Goal: Task Accomplishment & Management: Manage account settings

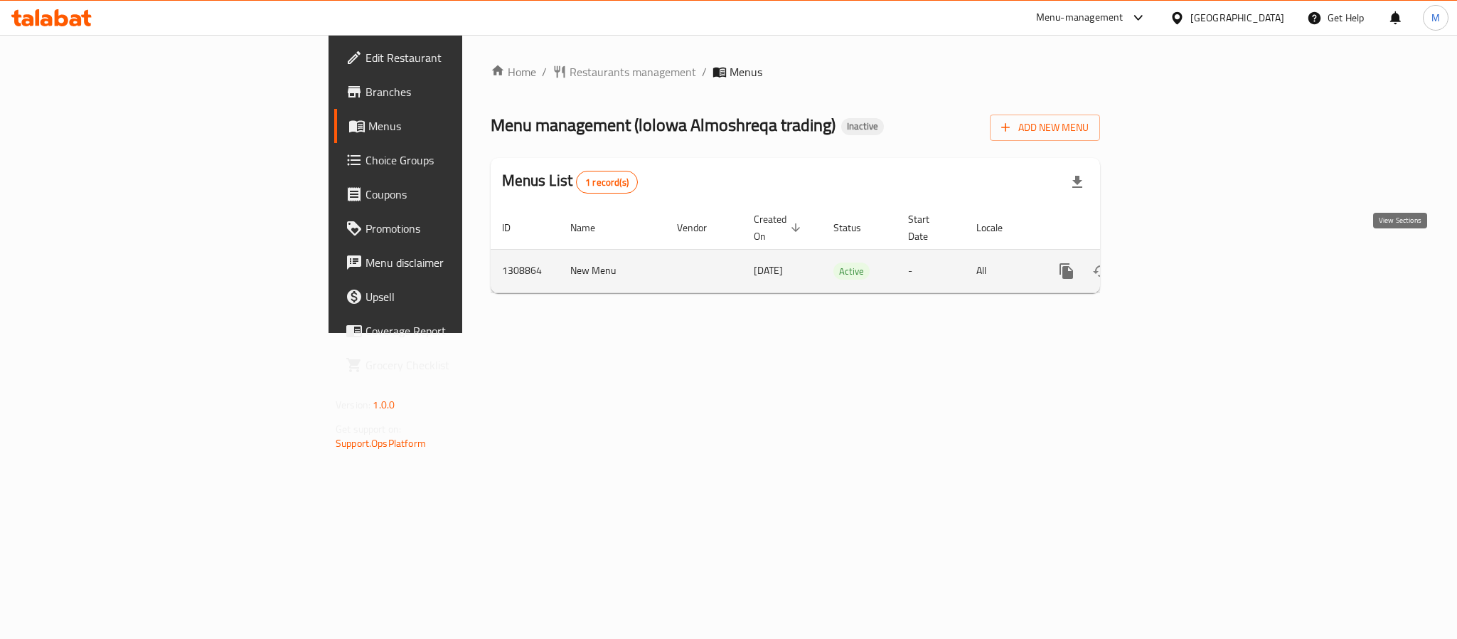
click at [1178, 262] on icon "enhanced table" at bounding box center [1169, 270] width 17 height 17
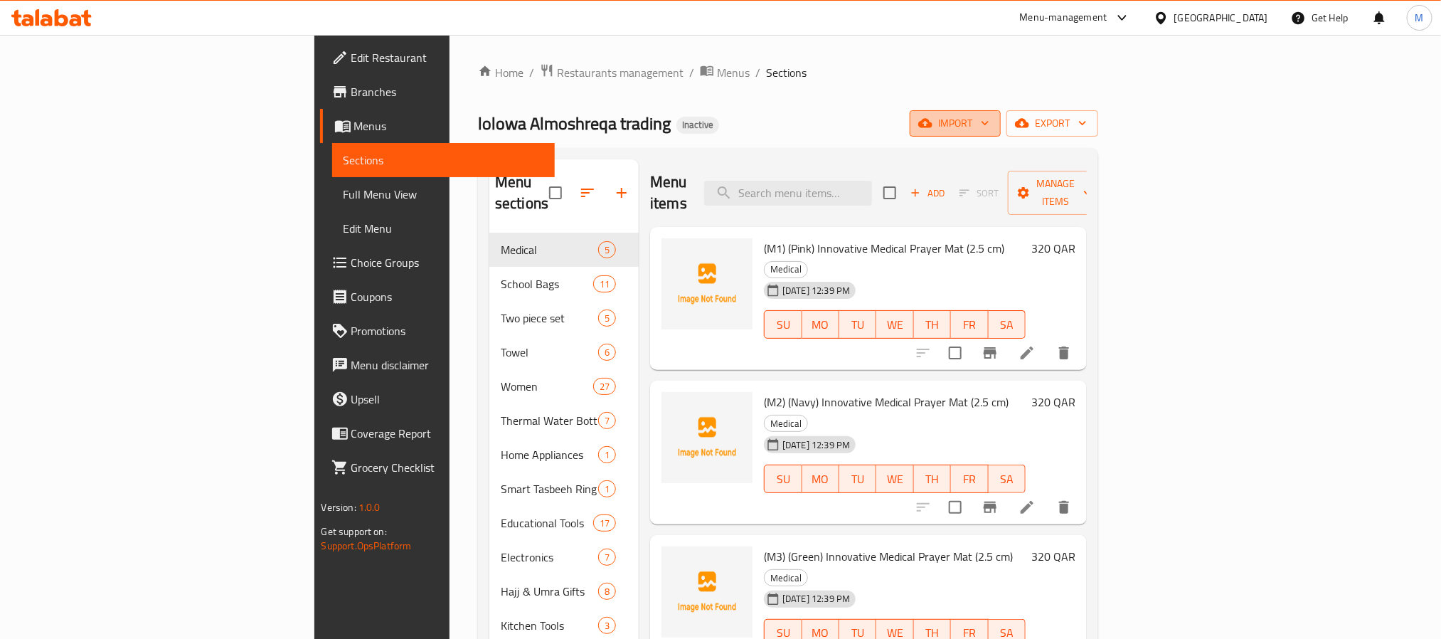
click at [989, 124] on span "import" at bounding box center [955, 124] width 68 height 18
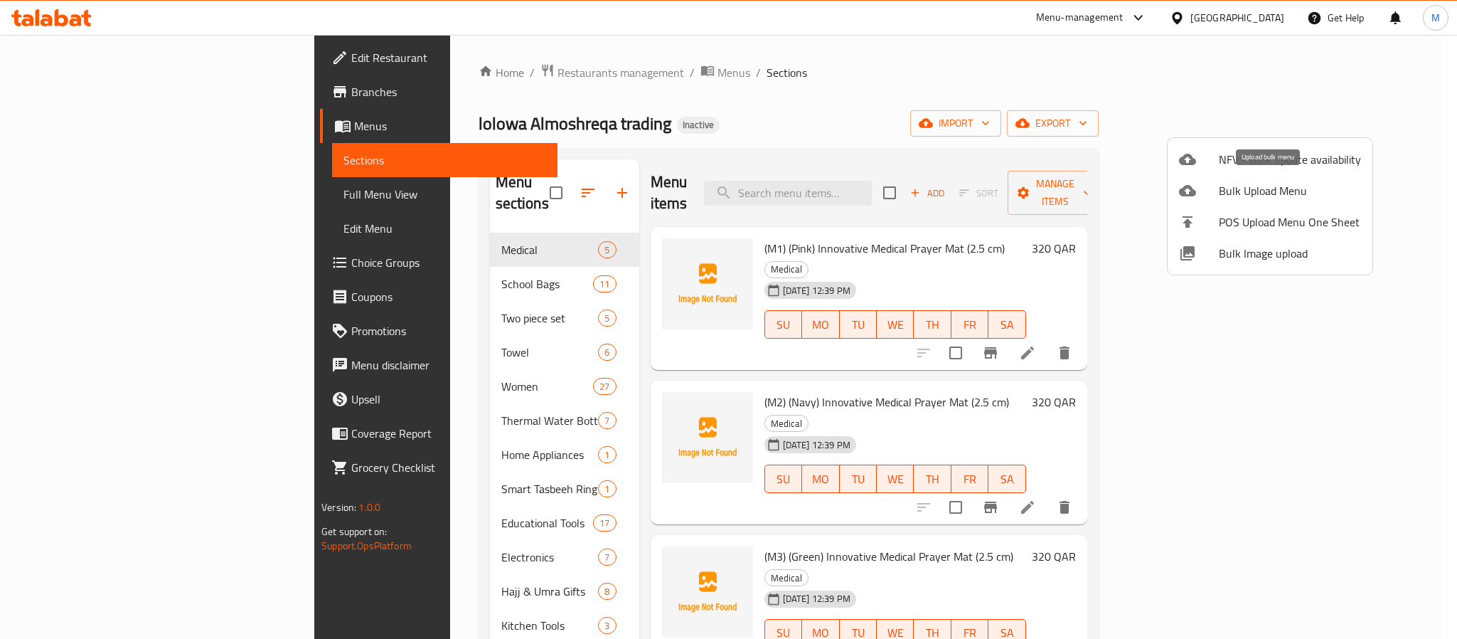
click at [1277, 194] on span "Bulk Upload Menu" at bounding box center [1290, 190] width 142 height 17
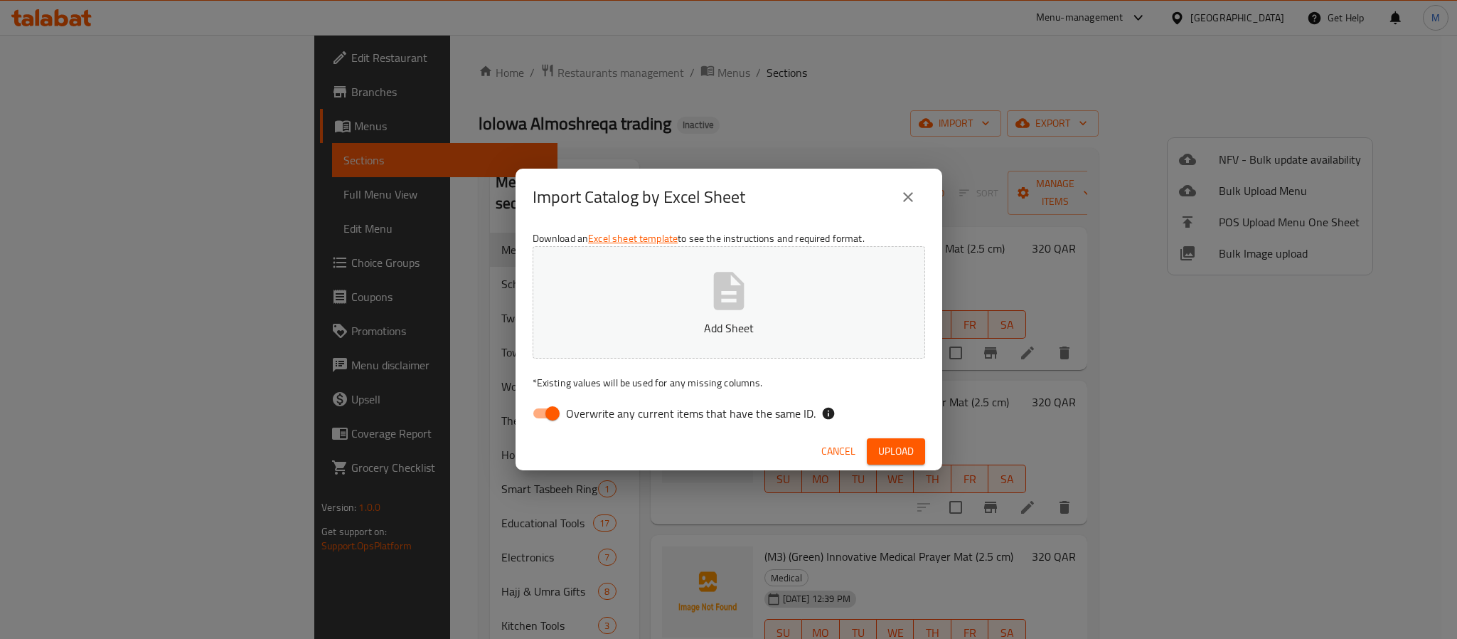
click at [550, 413] on input "Overwrite any current items that have the same ID." at bounding box center [552, 413] width 81 height 27
checkbox input "false"
click at [760, 305] on button "Add Sheet" at bounding box center [729, 302] width 393 height 112
click at [895, 450] on span "Upload" at bounding box center [896, 451] width 36 height 18
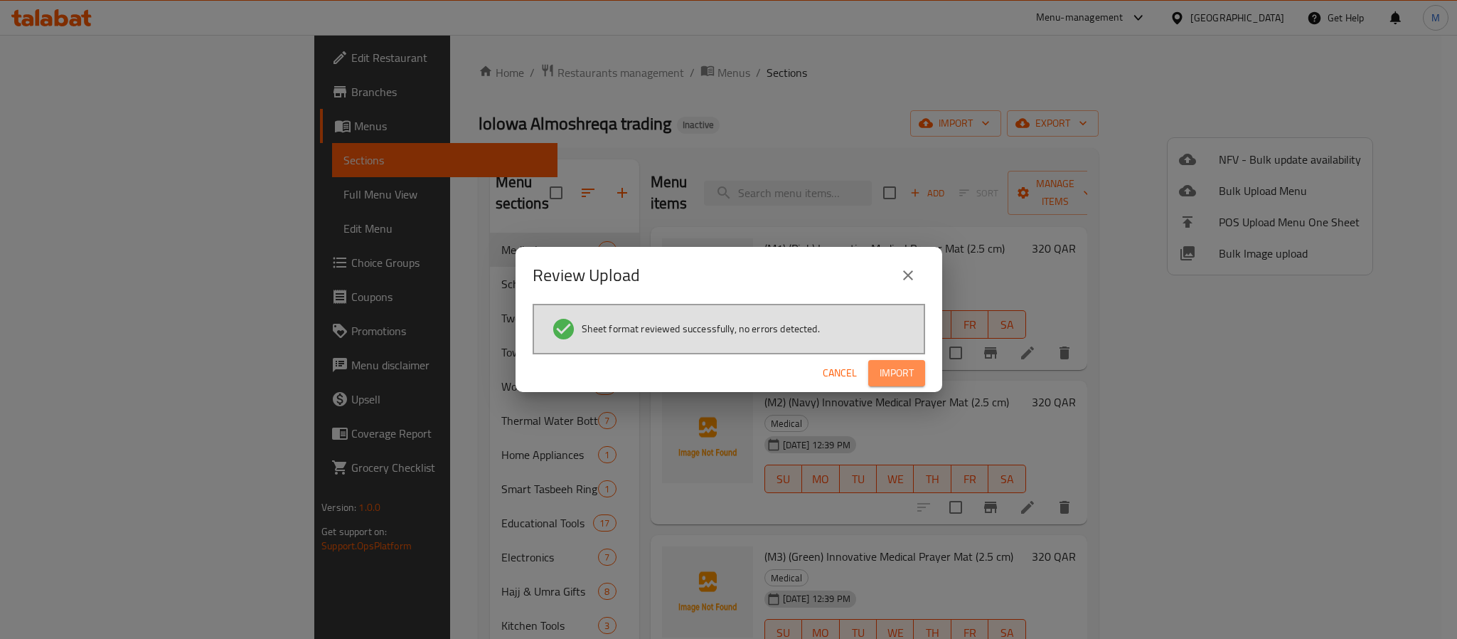
click at [892, 376] on span "Import" at bounding box center [897, 373] width 34 height 18
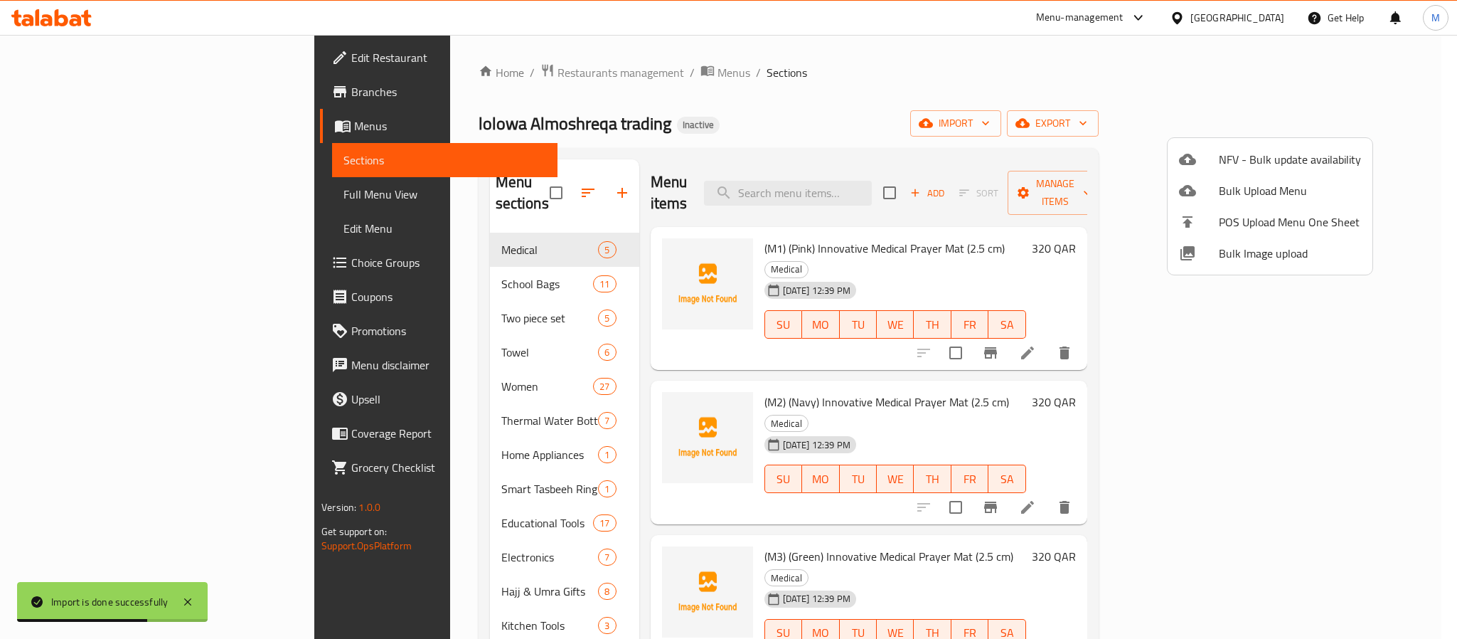
click at [837, 101] on div at bounding box center [728, 319] width 1457 height 639
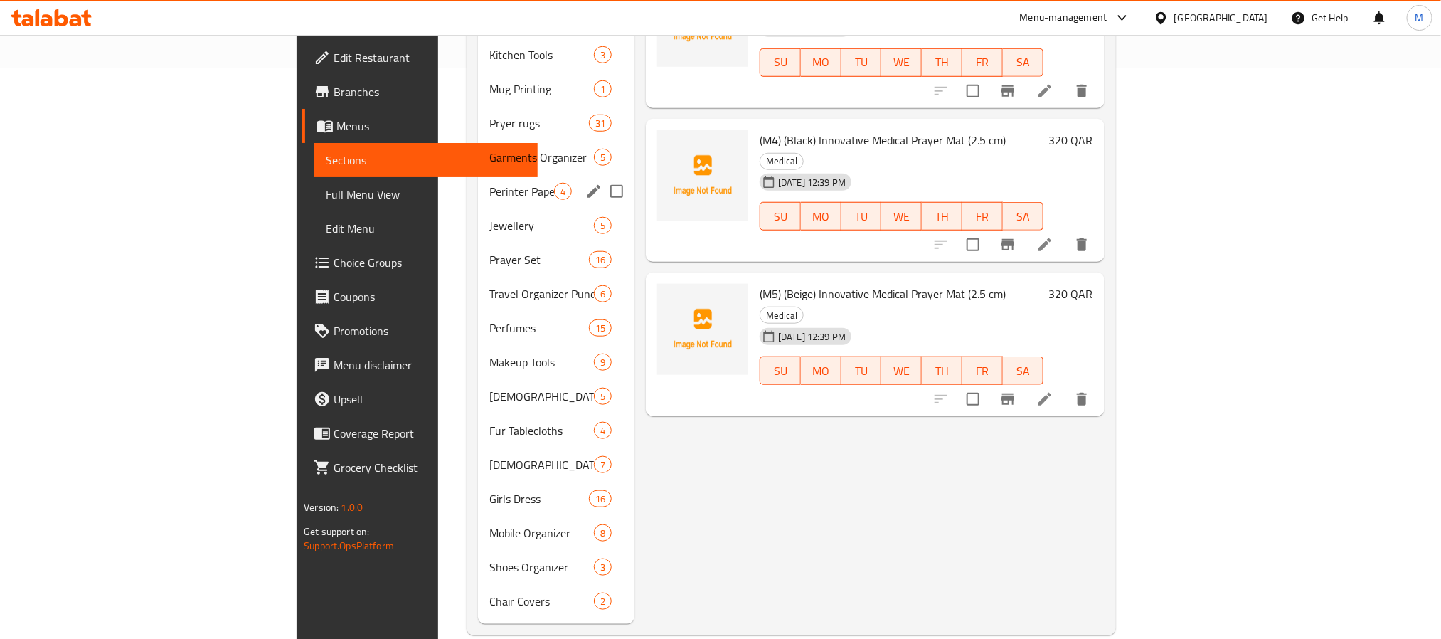
scroll to position [573, 0]
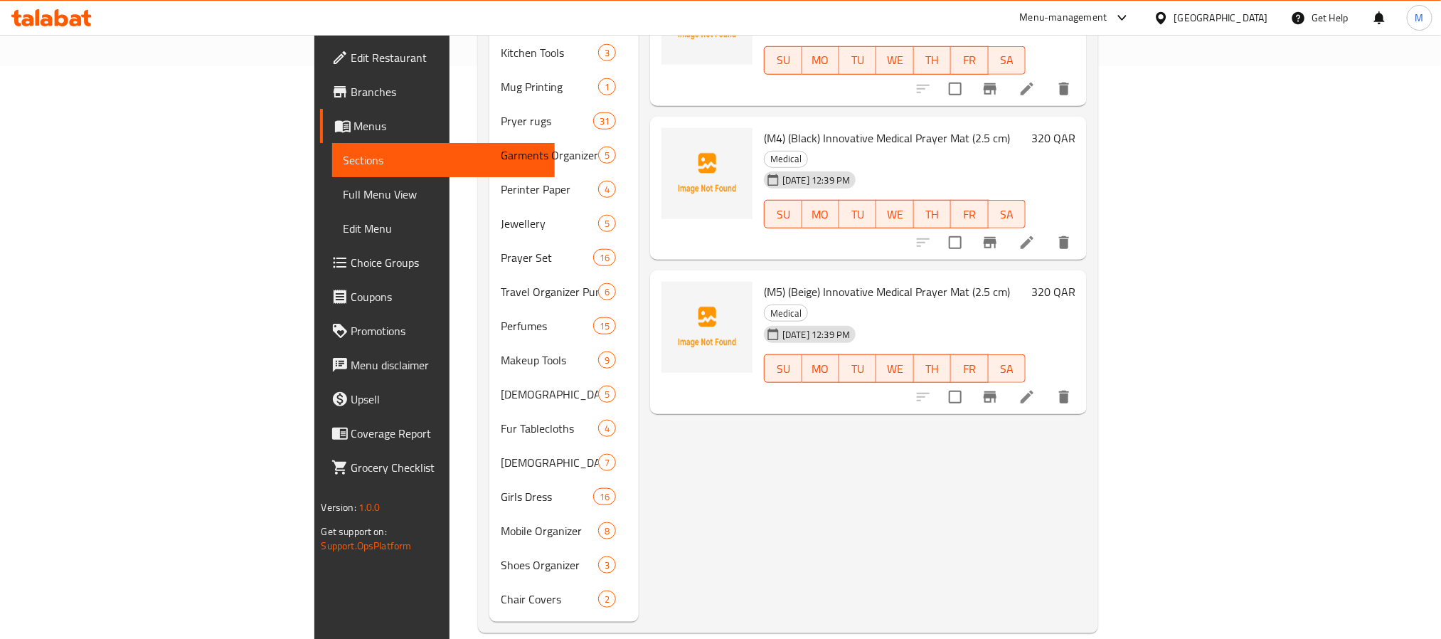
click at [344, 201] on span "Full Menu View" at bounding box center [444, 194] width 200 height 17
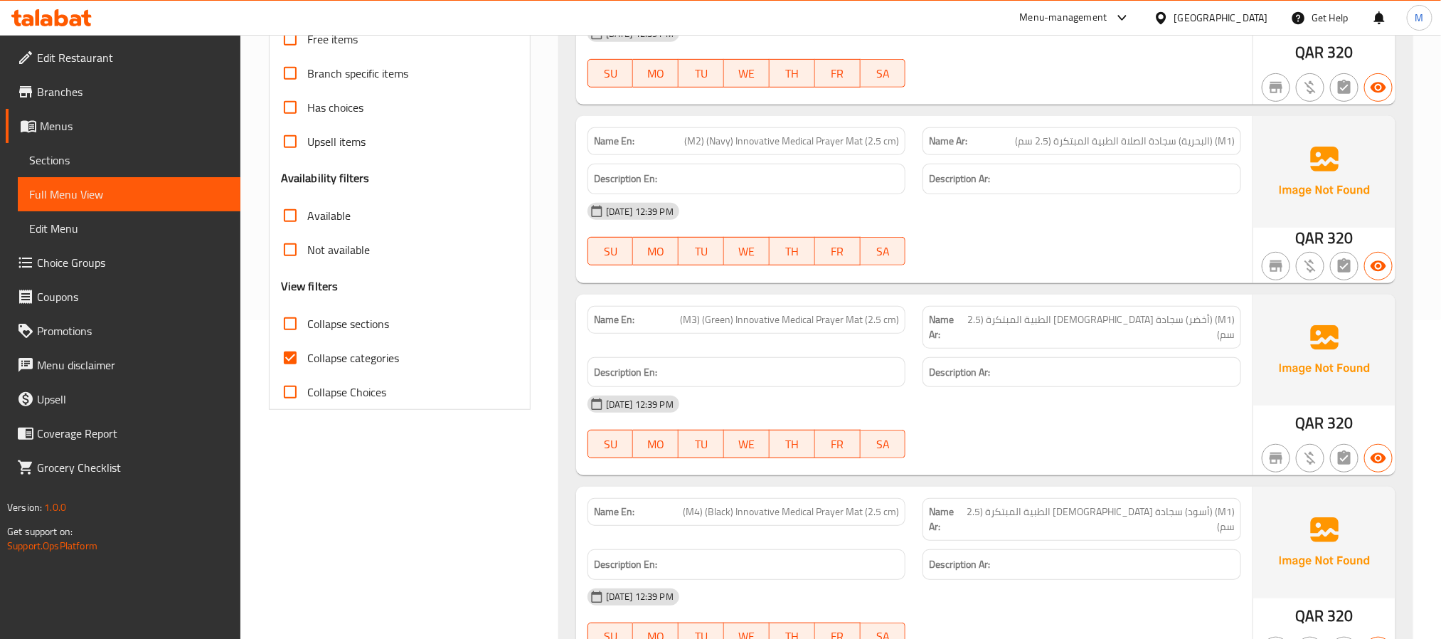
scroll to position [39, 0]
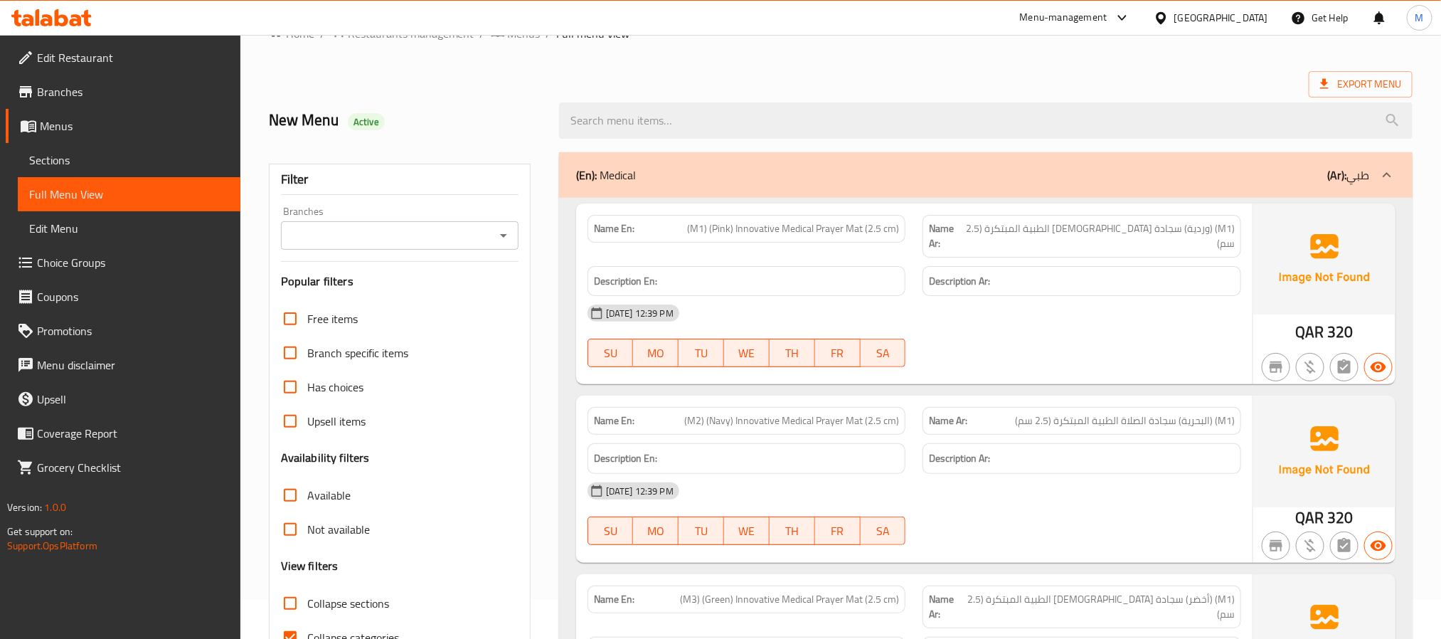
click at [429, 233] on input "Branches" at bounding box center [388, 235] width 206 height 20
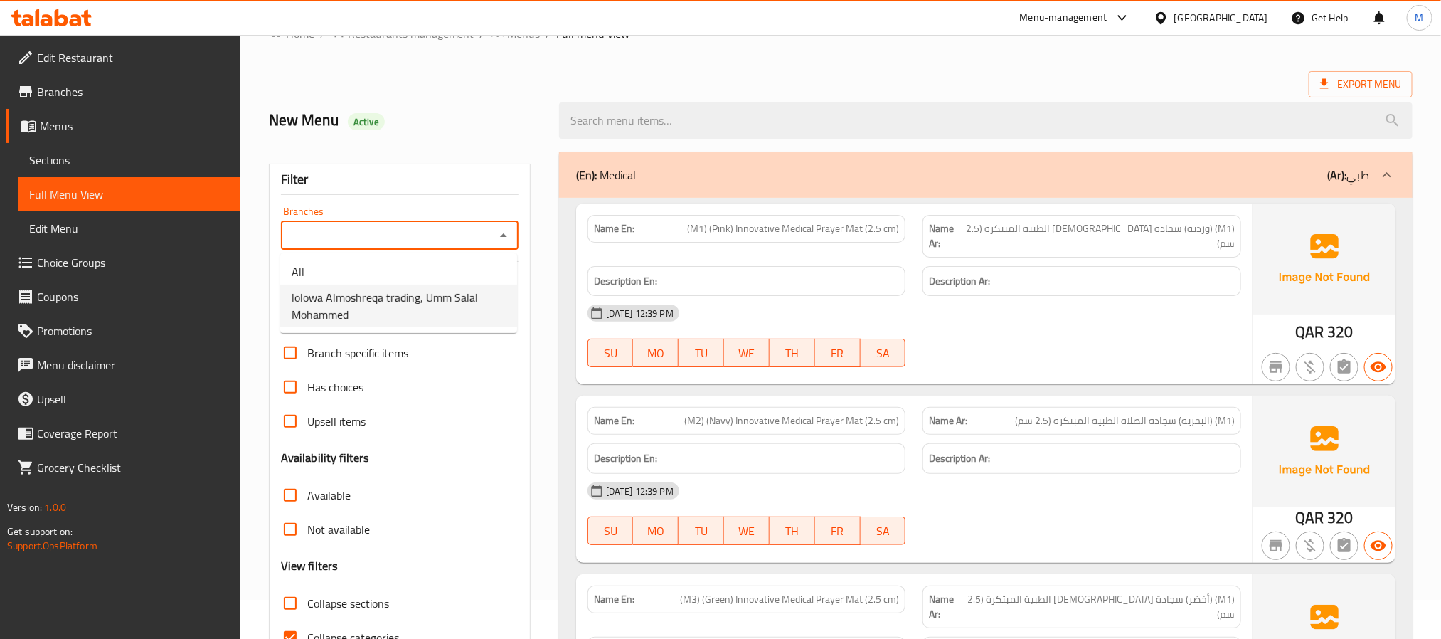
drag, startPoint x: 420, startPoint y: 294, endPoint x: 430, endPoint y: 312, distance: 19.4
click at [420, 295] on span "lolowa Almoshreqa trading, Umm Salal Mohammed" at bounding box center [399, 306] width 214 height 34
type input "lolowa Almoshreqa trading, Umm Salal Mohammed"
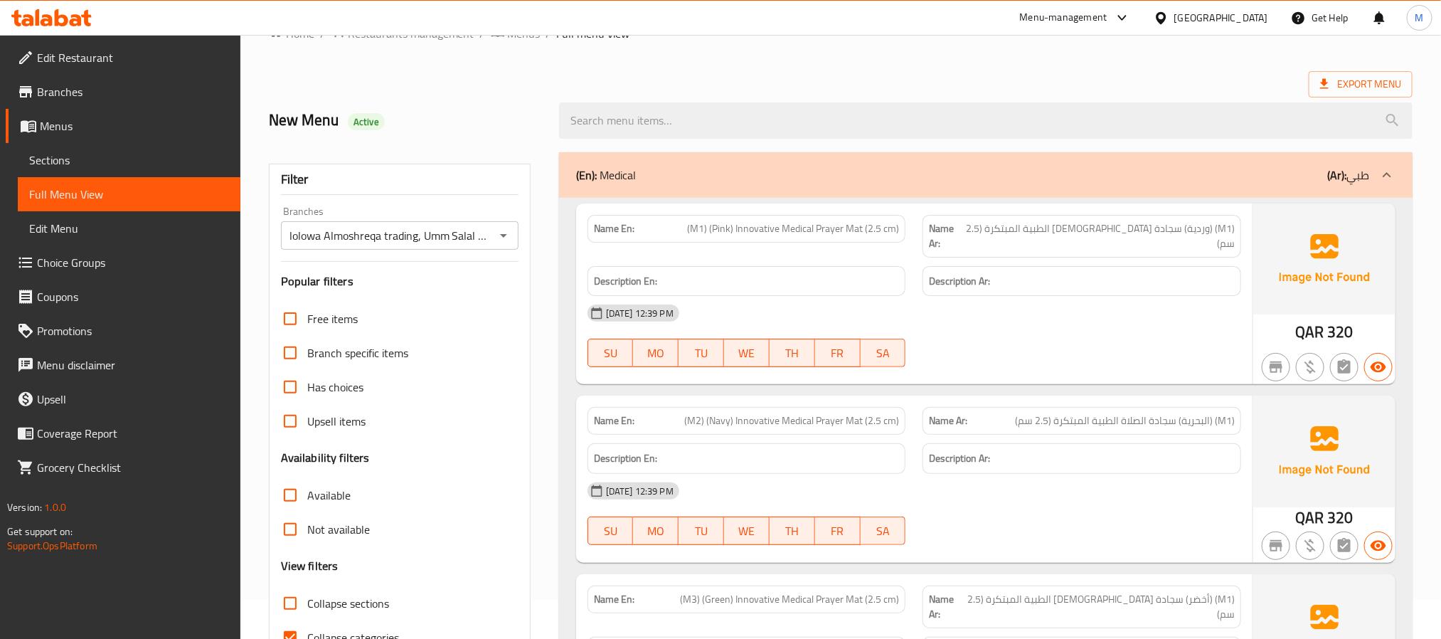
drag, startPoint x: 336, startPoint y: 605, endPoint x: 909, endPoint y: 622, distance: 573.5
click at [335, 605] on span "Collapse sections" at bounding box center [348, 603] width 82 height 17
click at [307, 605] on input "Collapse sections" at bounding box center [290, 603] width 34 height 34
checkbox input "true"
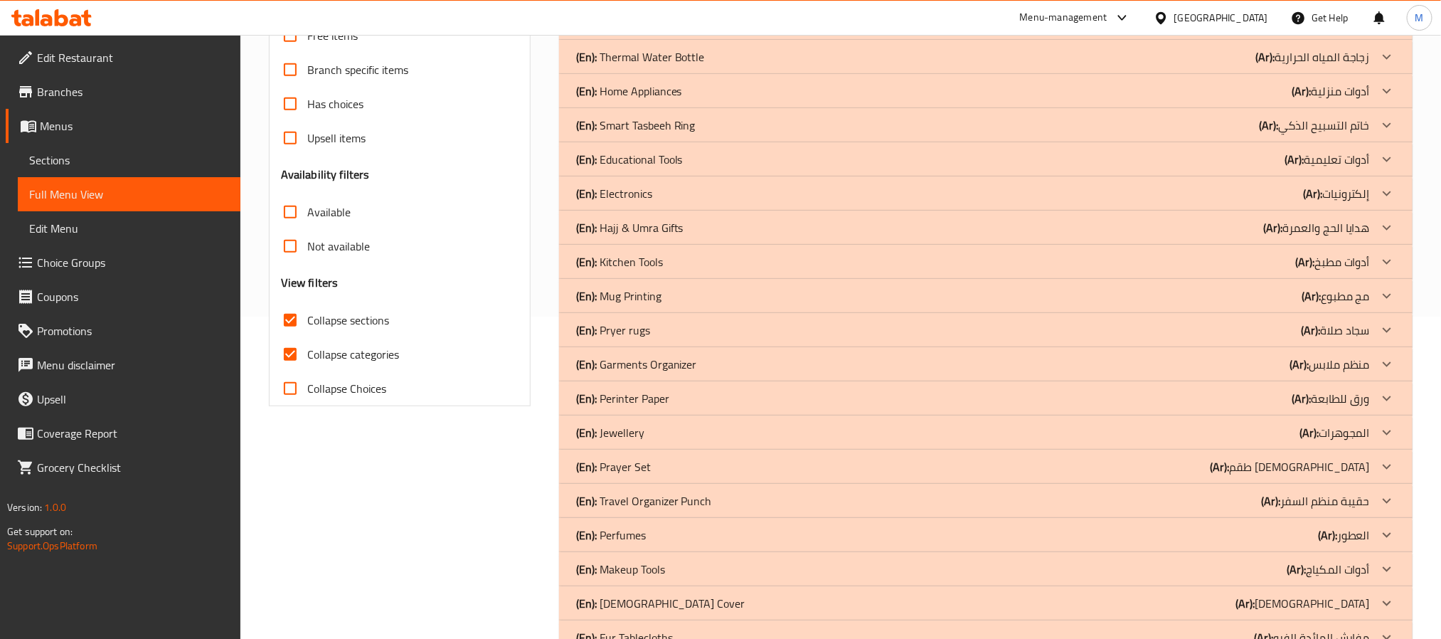
scroll to position [359, 0]
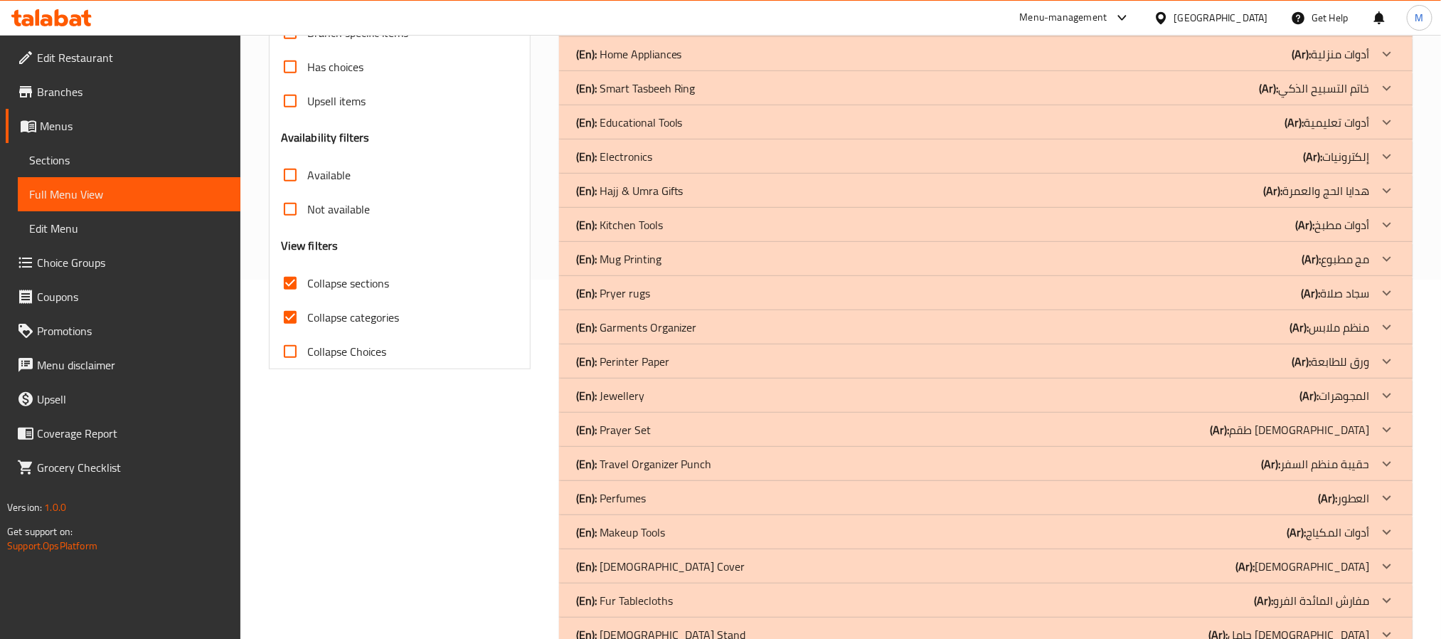
click at [677, 530] on div "(En): Makeup Tools (Ar): أدوات المكياج" at bounding box center [973, 531] width 794 height 17
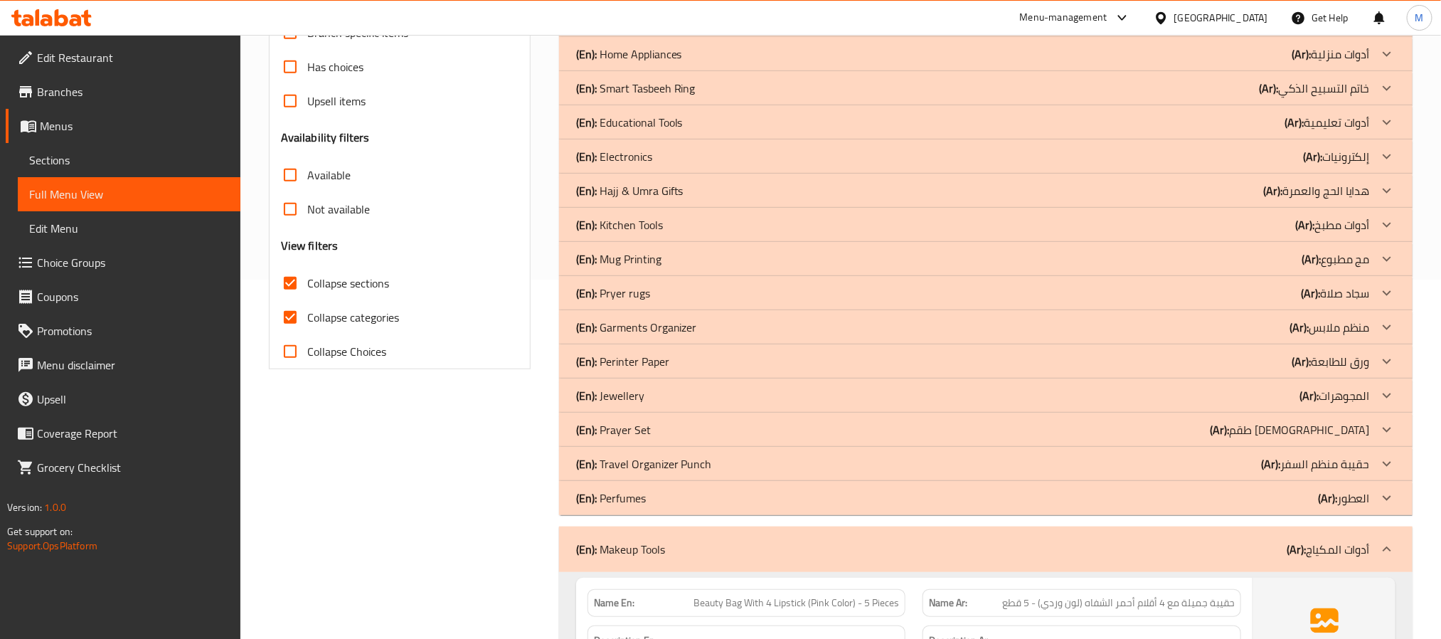
click at [674, 499] on div "(En): Perfumes (Ar): العطور" at bounding box center [973, 497] width 794 height 17
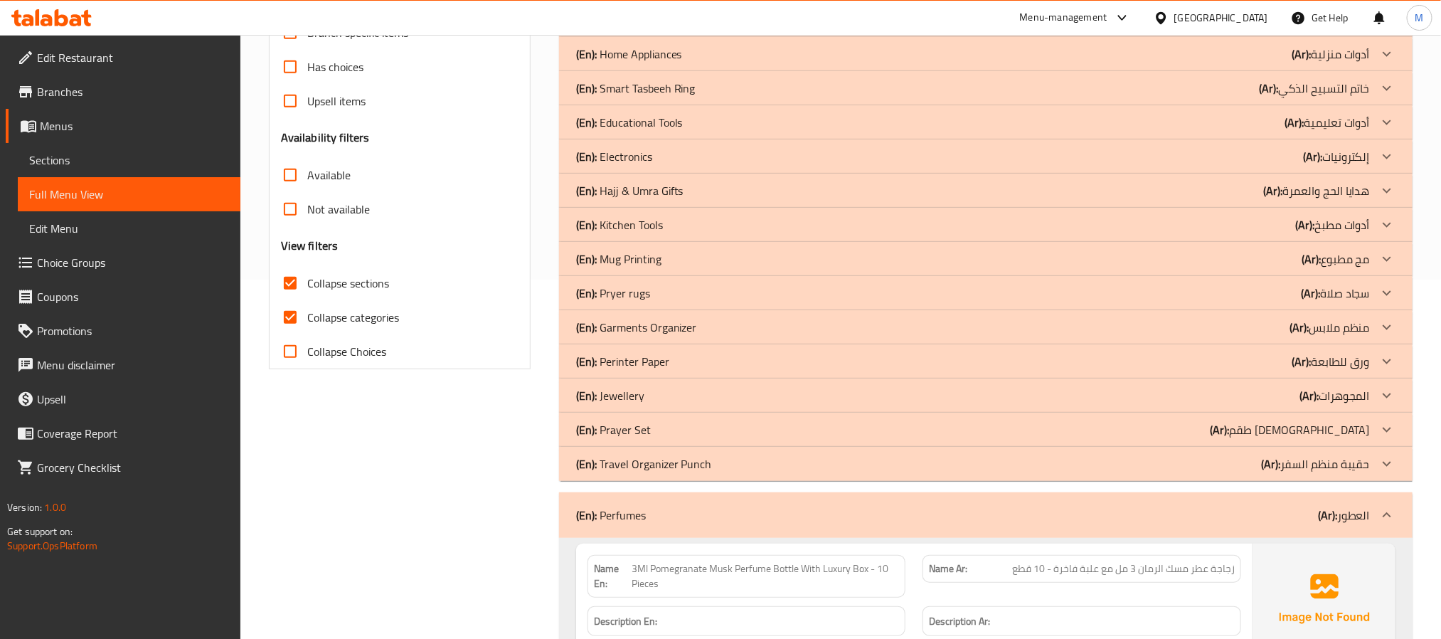
click at [743, 469] on div "(En): Travel Organizer Punch (Ar): حقيبة منظم السفر" at bounding box center [973, 463] width 794 height 17
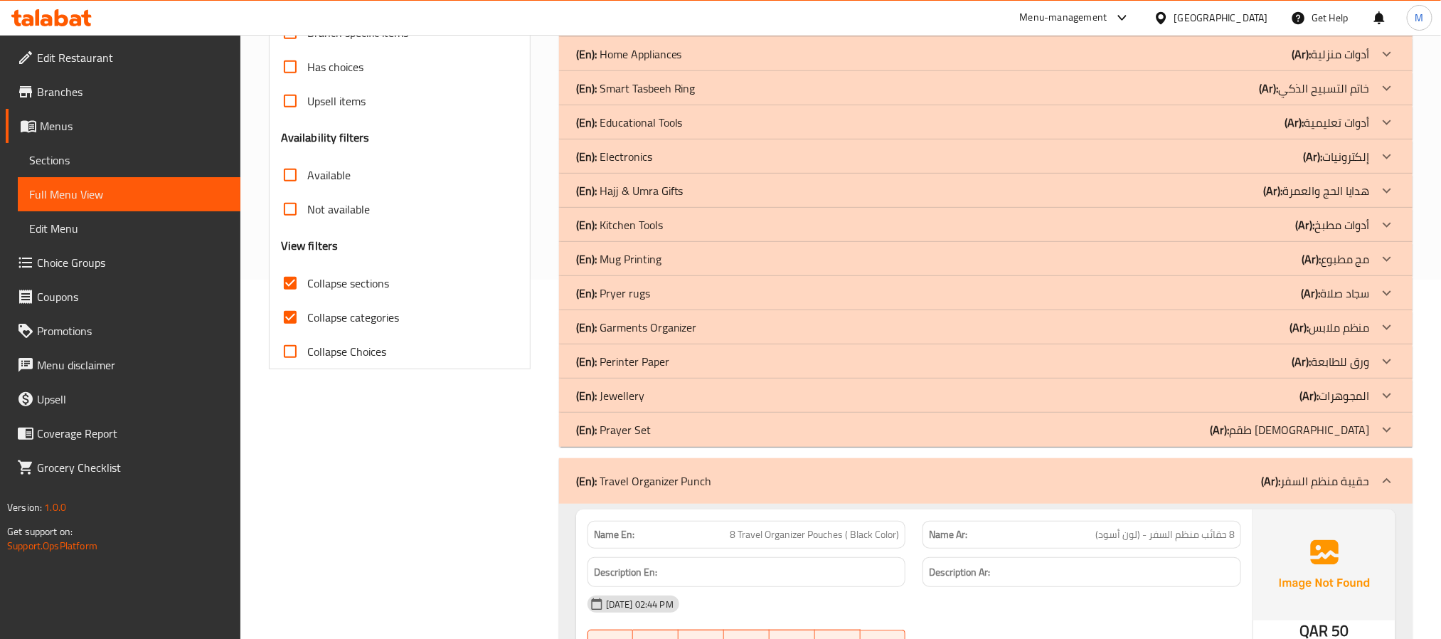
click at [713, 434] on div "(En): Prayer Set (Ar): طقم [DEMOGRAPHIC_DATA]" at bounding box center [973, 429] width 794 height 17
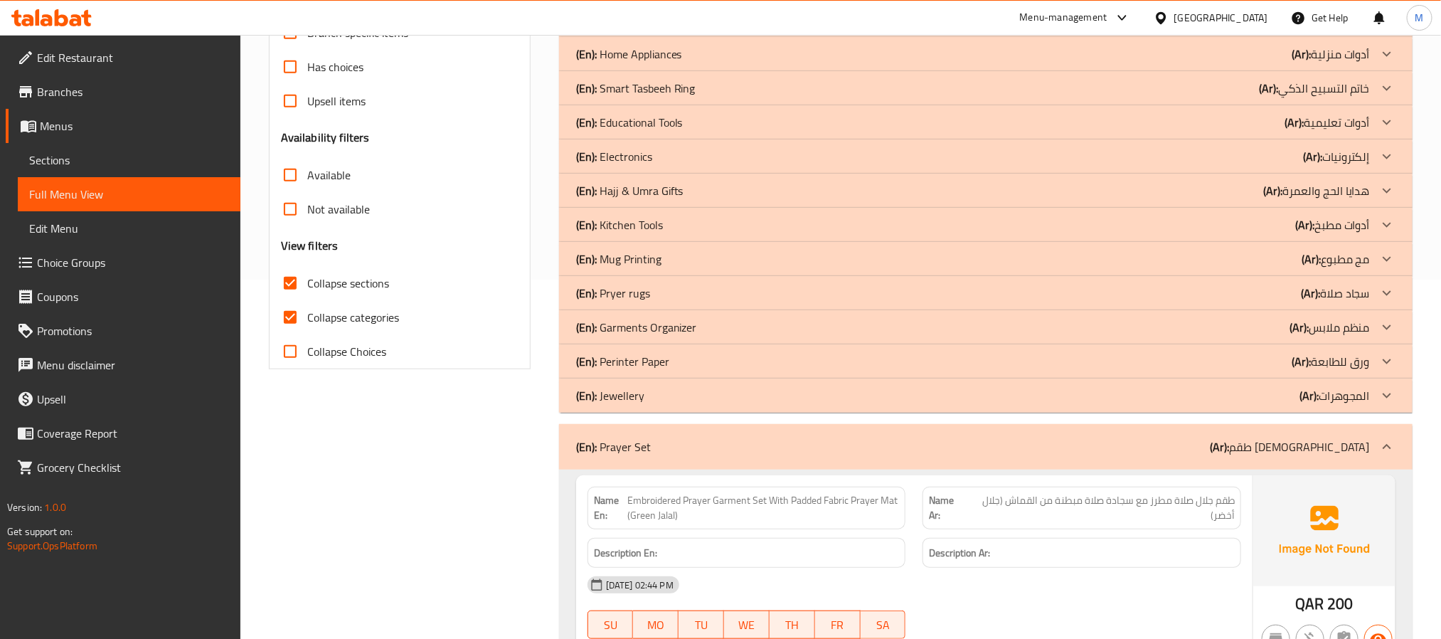
click at [688, 397] on div "(En): Jewellery (Ar): المجوهرات" at bounding box center [973, 395] width 794 height 17
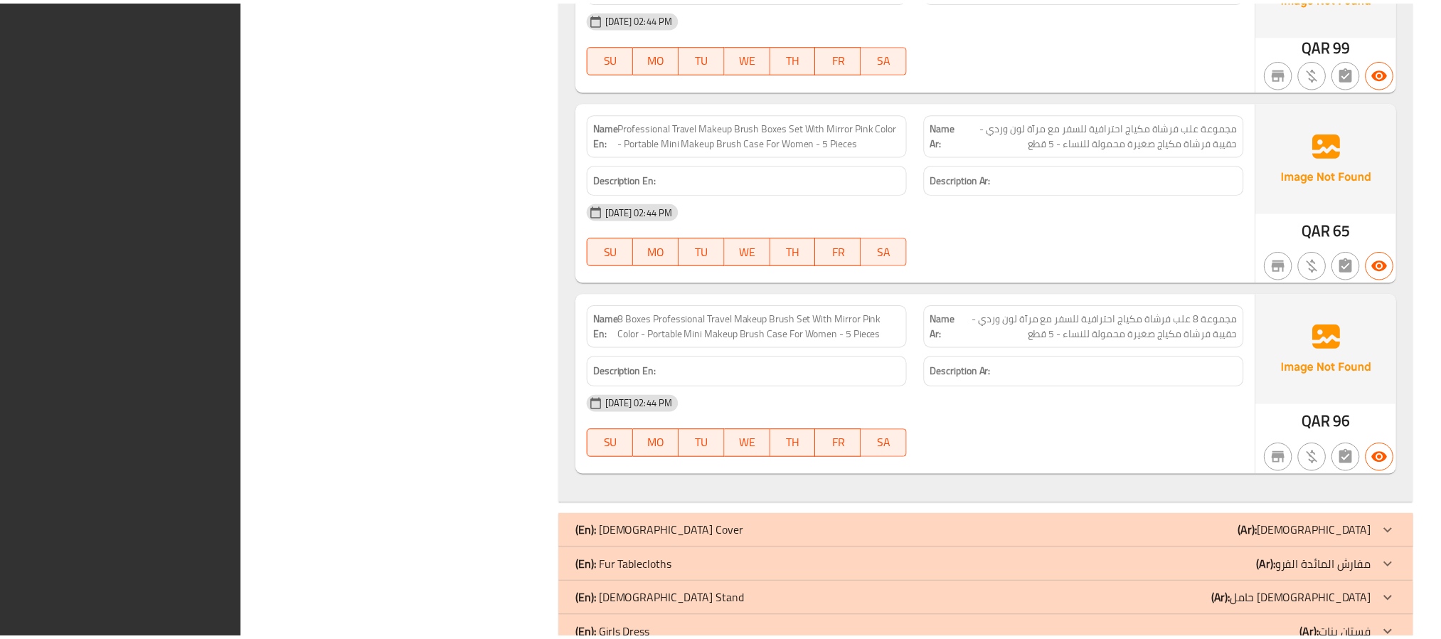
scroll to position [10475, 0]
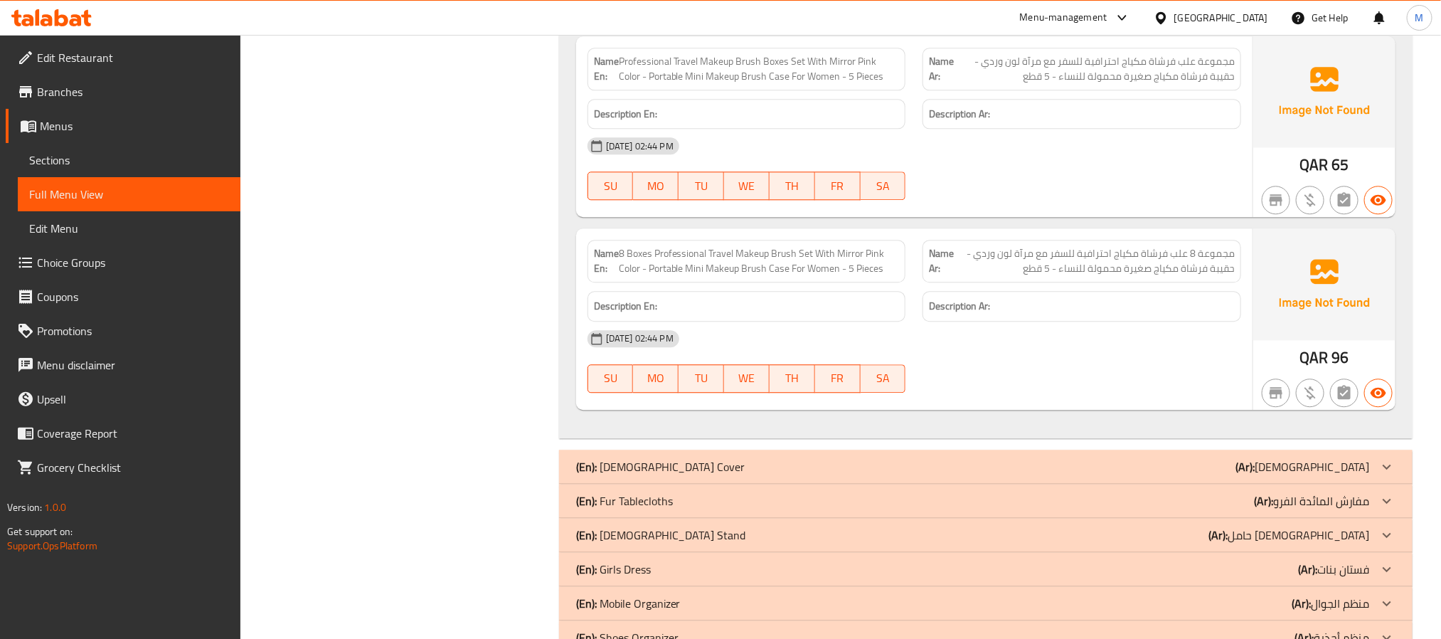
click at [58, 154] on span "Sections" at bounding box center [129, 159] width 200 height 17
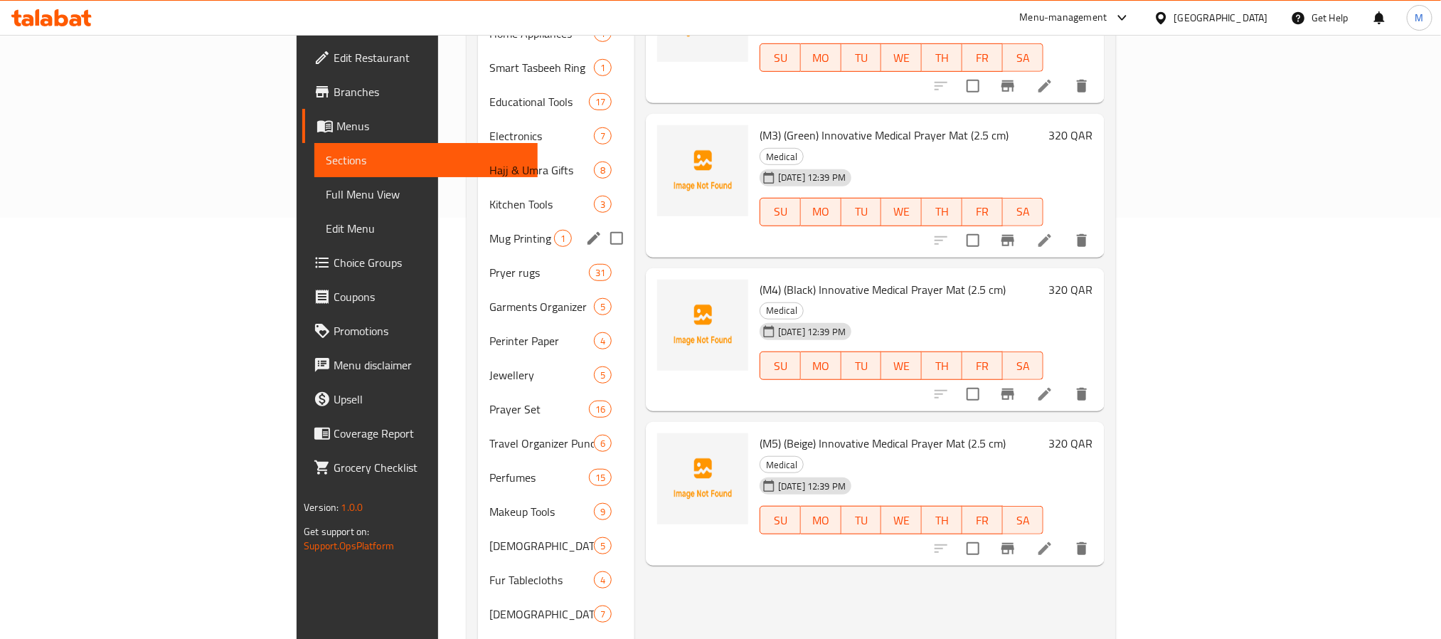
scroll to position [427, 0]
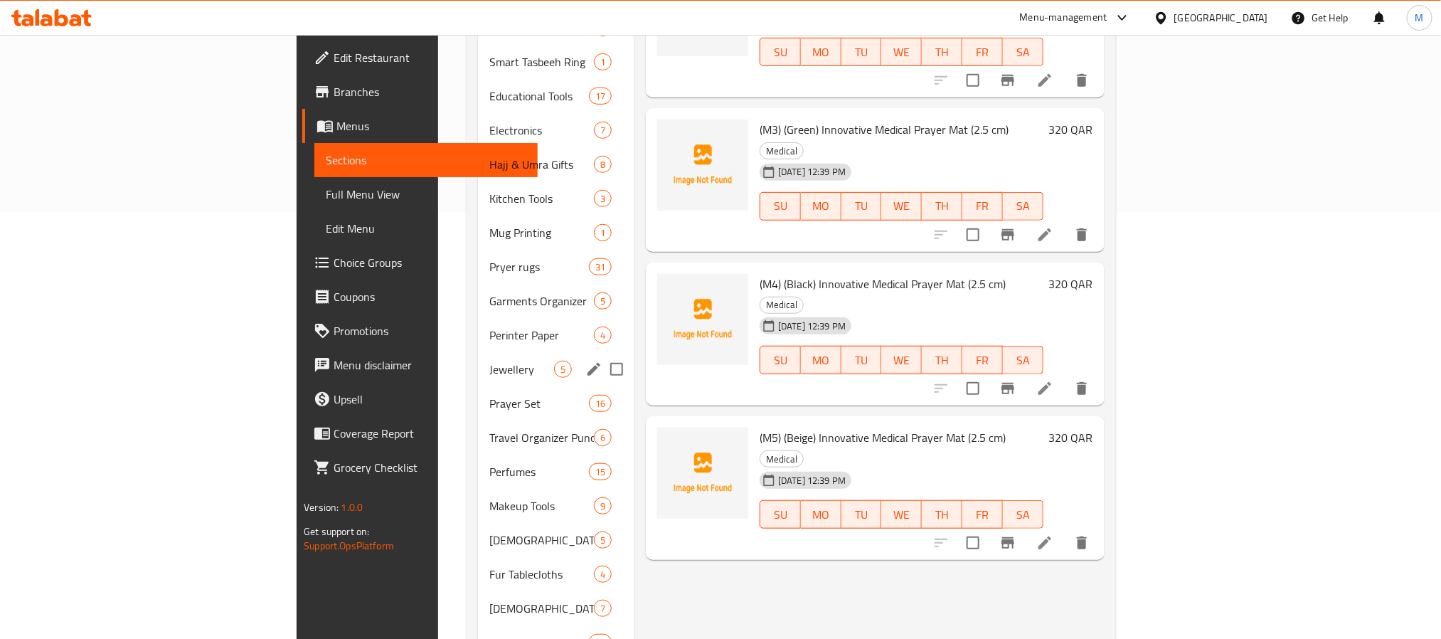
click at [602, 354] on input "Menu sections" at bounding box center [617, 369] width 30 height 30
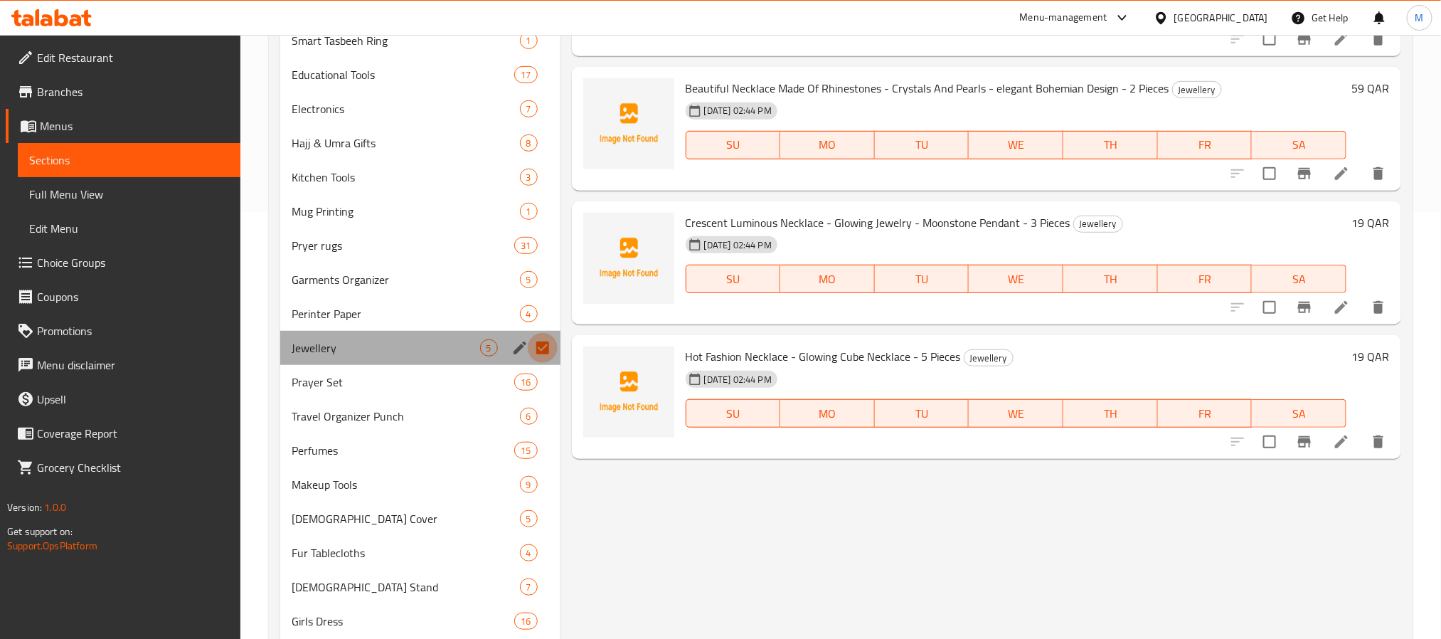
click at [536, 348] on input "Menu sections" at bounding box center [543, 348] width 30 height 30
checkbox input "false"
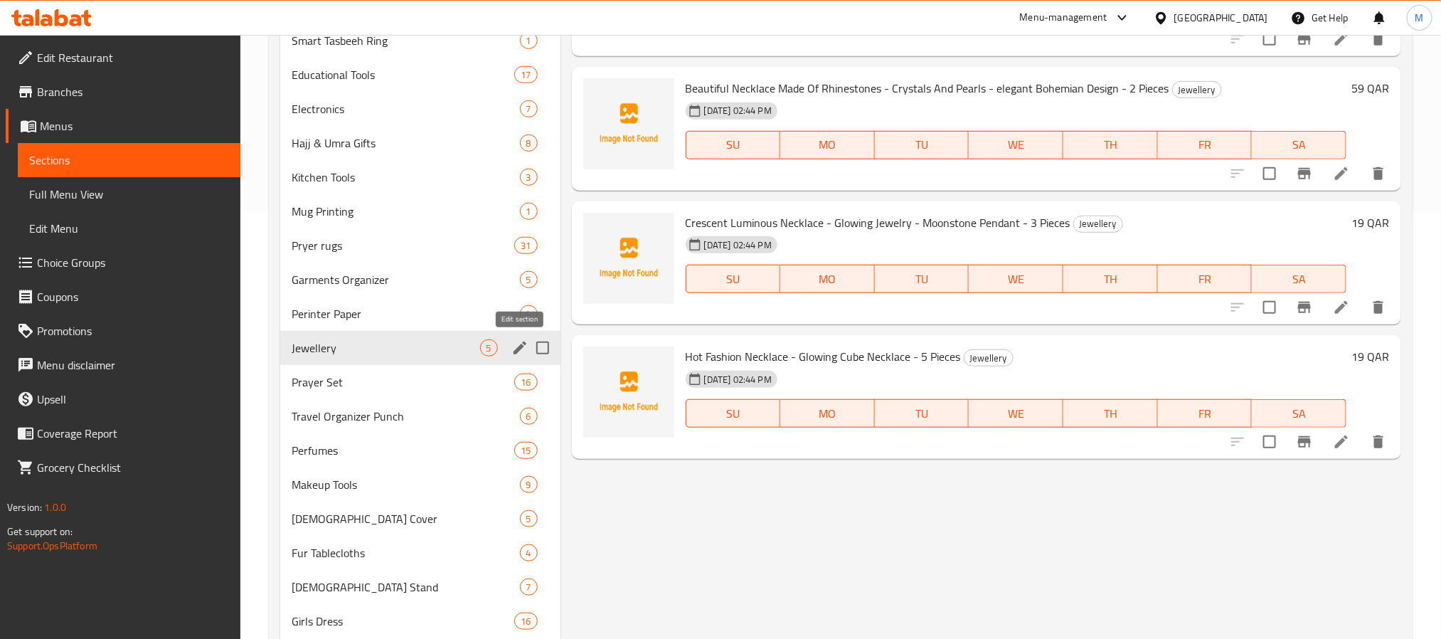
click at [519, 342] on icon "edit" at bounding box center [519, 347] width 17 height 17
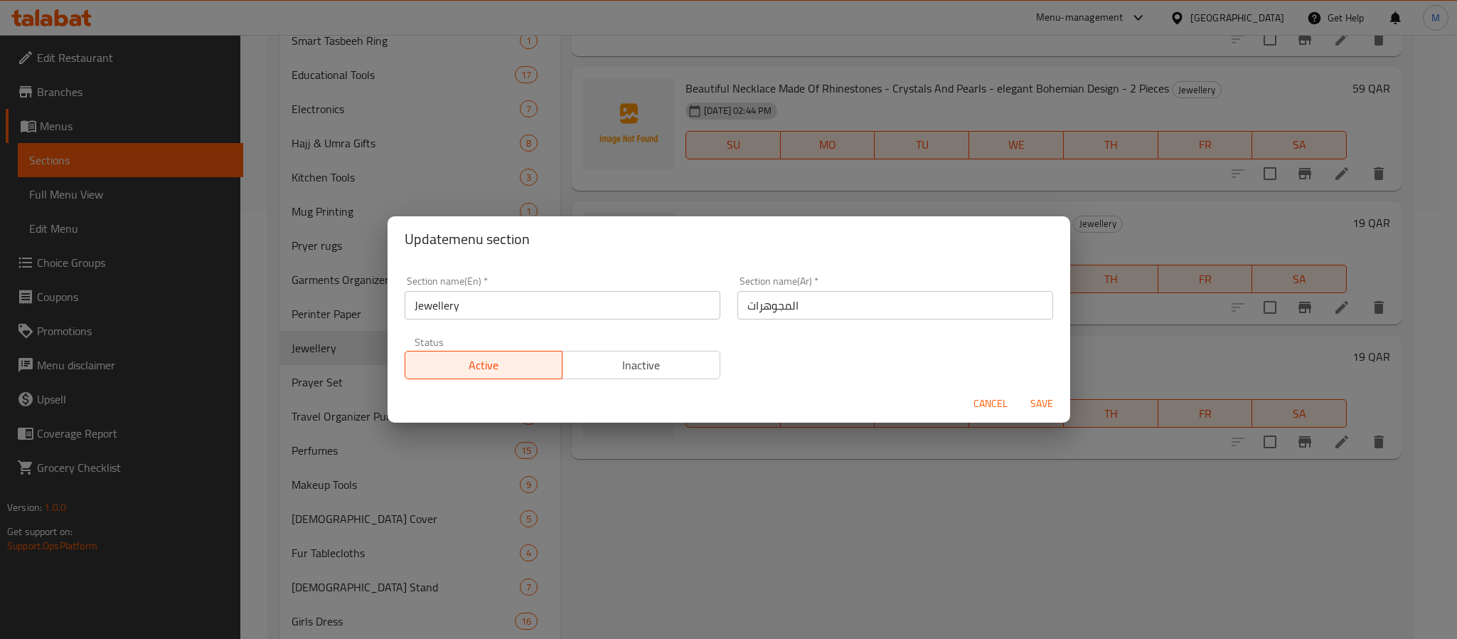
click at [531, 316] on input "Jewellery" at bounding box center [563, 305] width 316 height 28
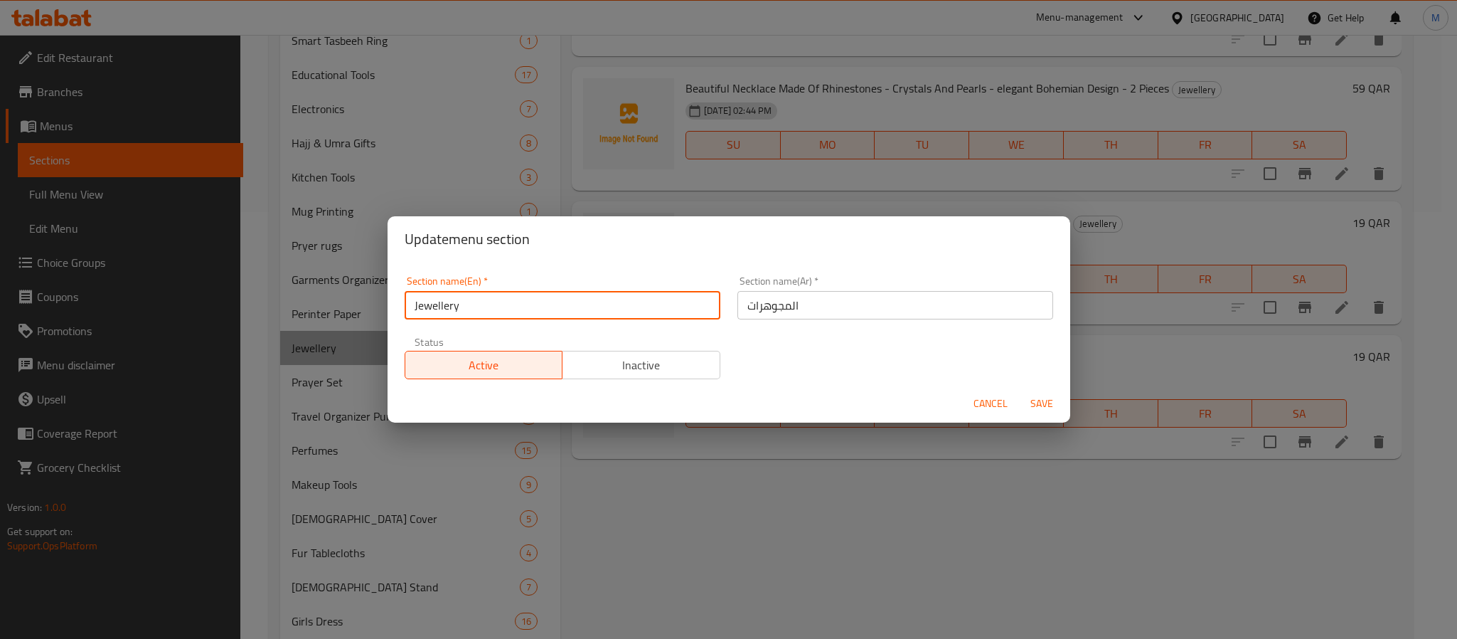
click at [531, 316] on input "Jewellery" at bounding box center [563, 305] width 316 height 28
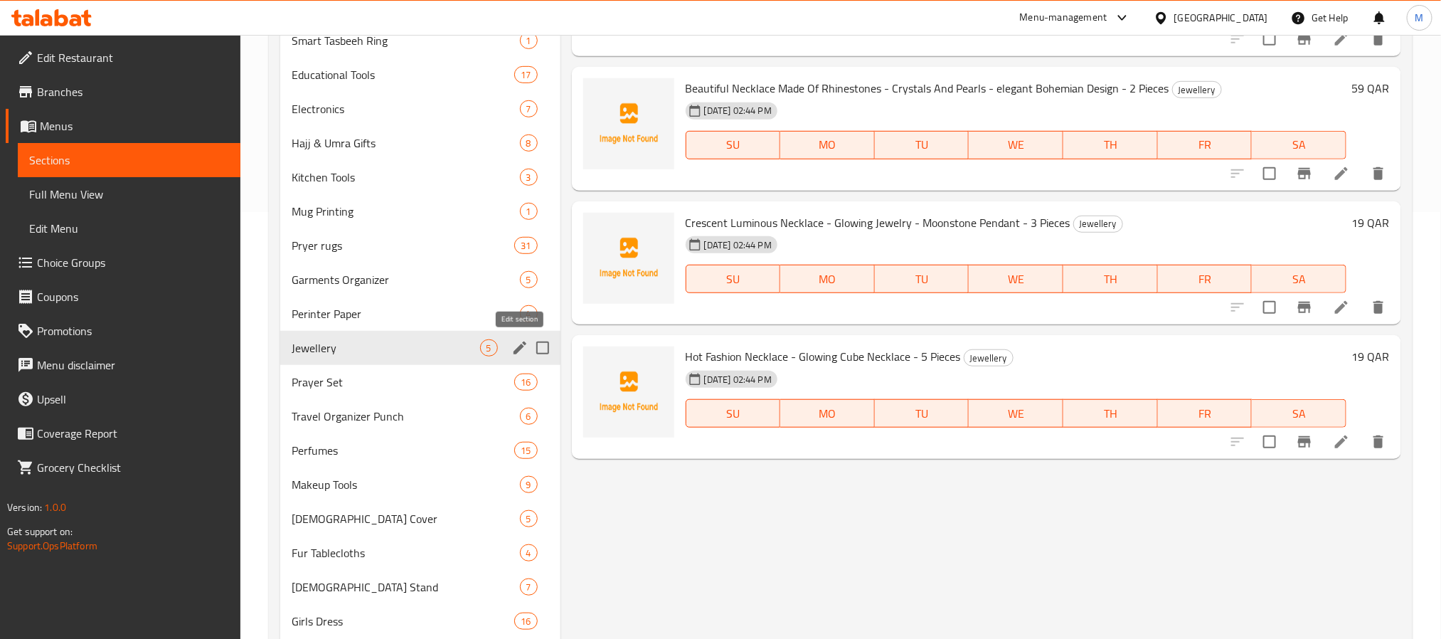
click at [517, 346] on icon "edit" at bounding box center [519, 347] width 17 height 17
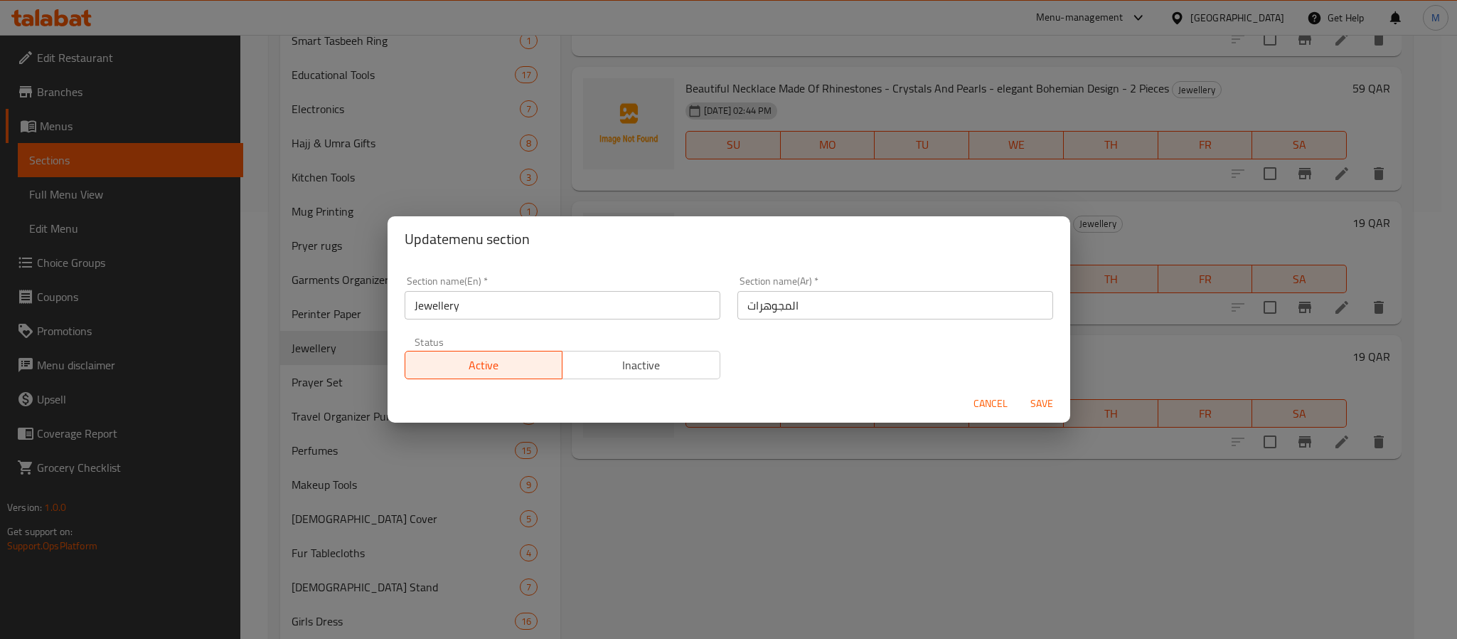
click at [506, 309] on input "Jewellery" at bounding box center [563, 305] width 316 height 28
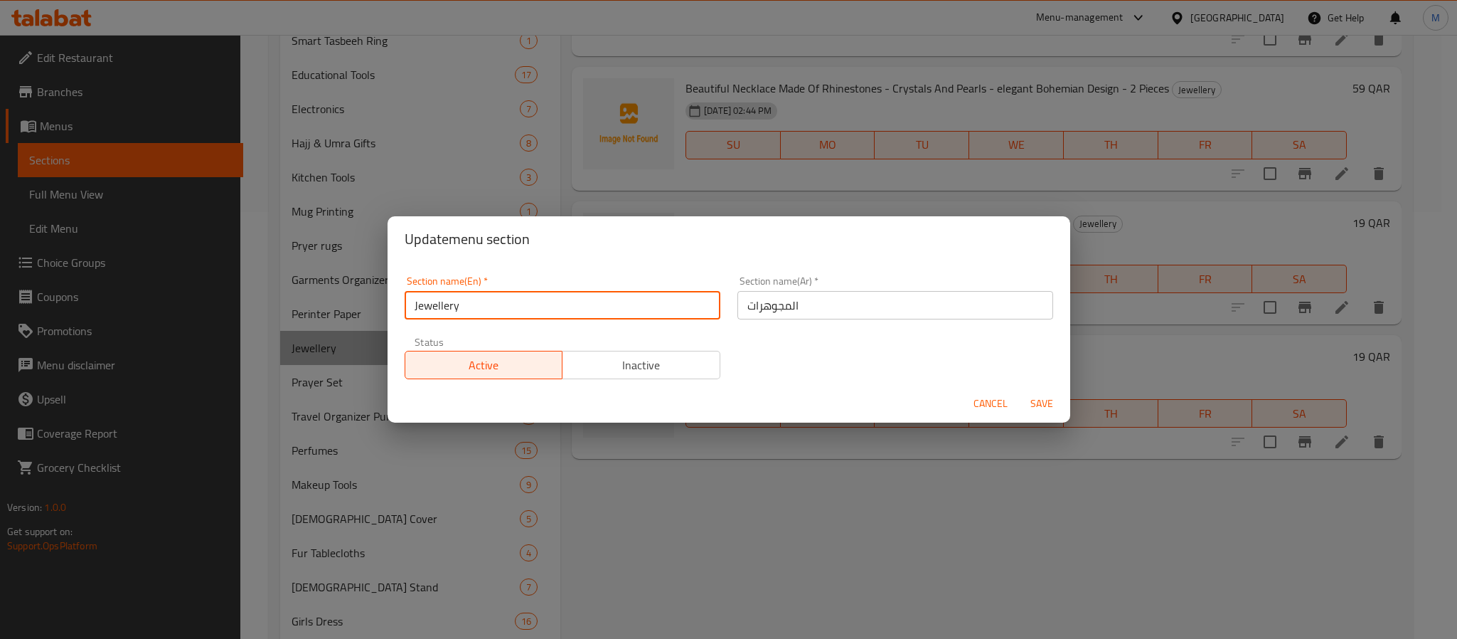
click at [506, 309] on input "Jewellery" at bounding box center [563, 305] width 316 height 28
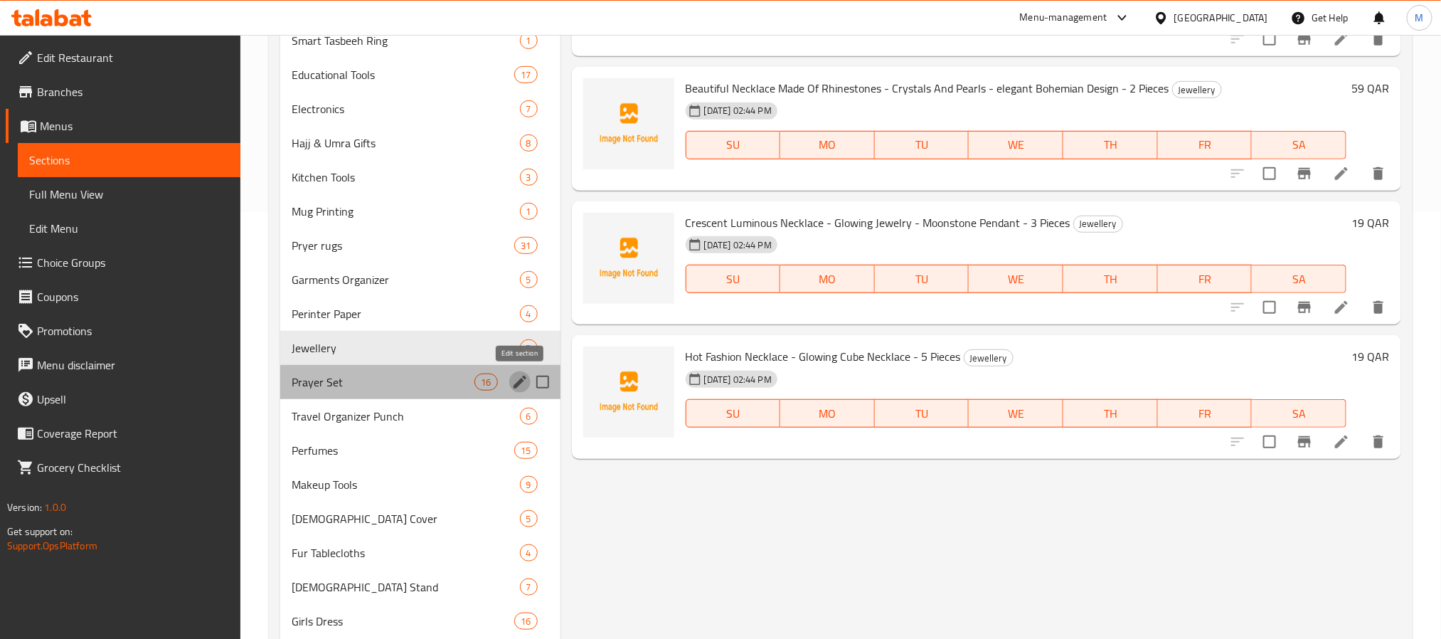
click at [514, 384] on icon "edit" at bounding box center [519, 381] width 17 height 17
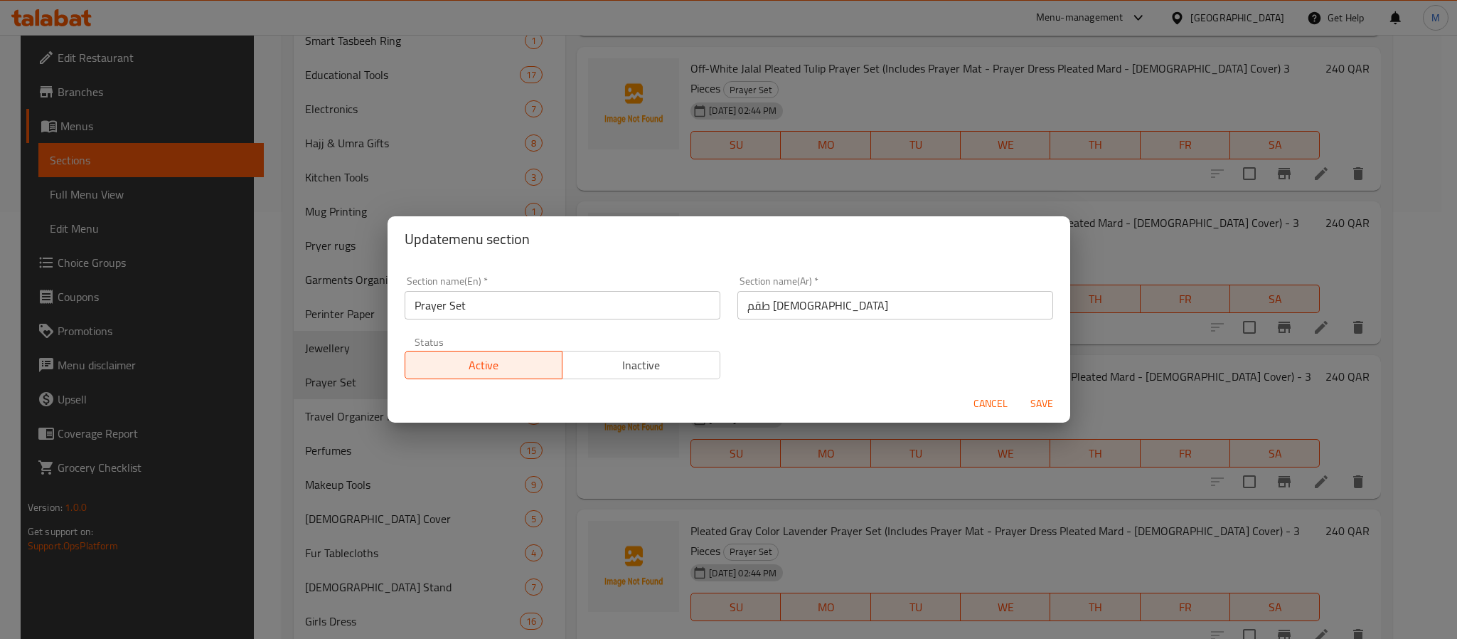
click at [509, 312] on input "Prayer Set" at bounding box center [563, 305] width 316 height 28
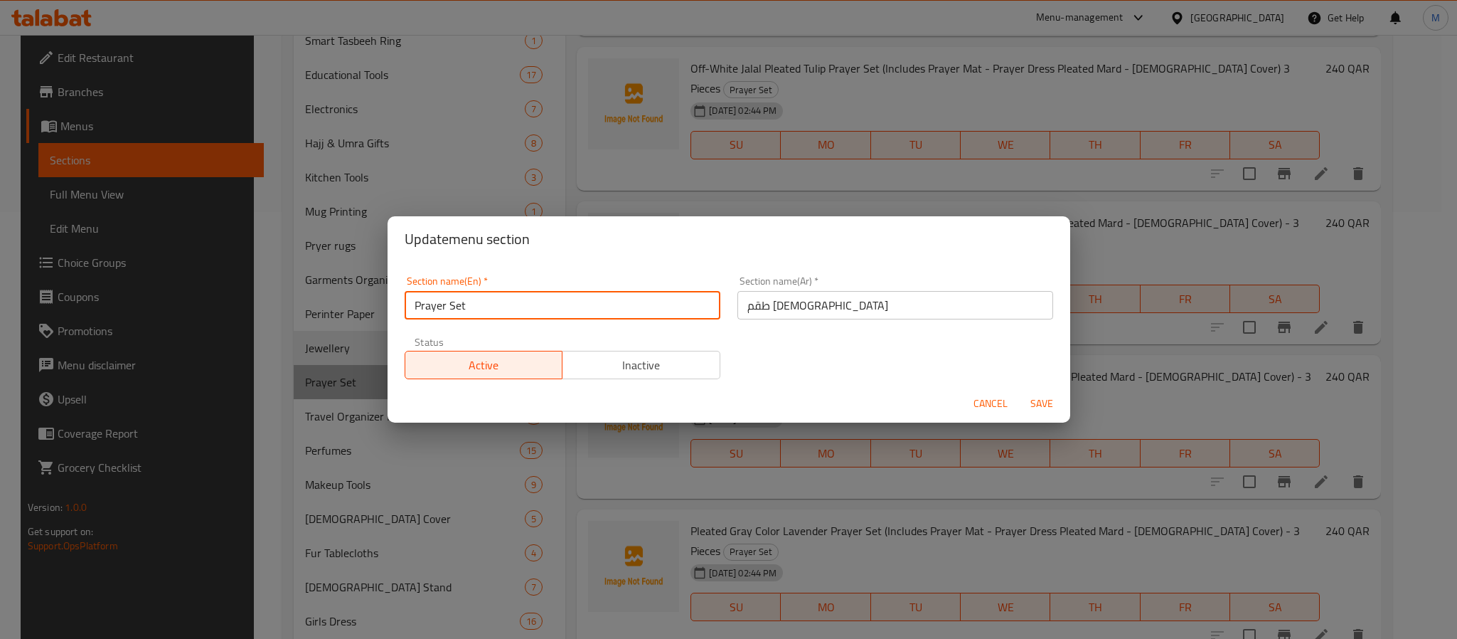
click at [509, 312] on input "Prayer Set" at bounding box center [563, 305] width 316 height 28
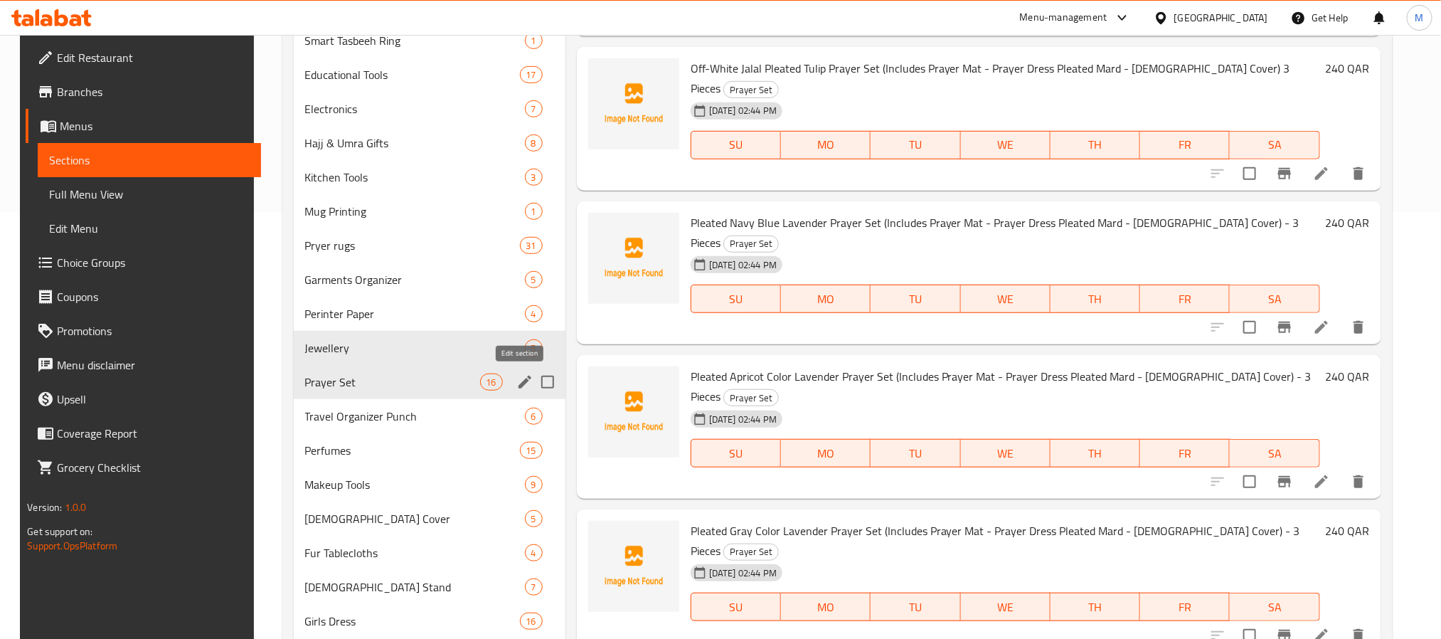
click at [516, 380] on icon "edit" at bounding box center [524, 381] width 17 height 17
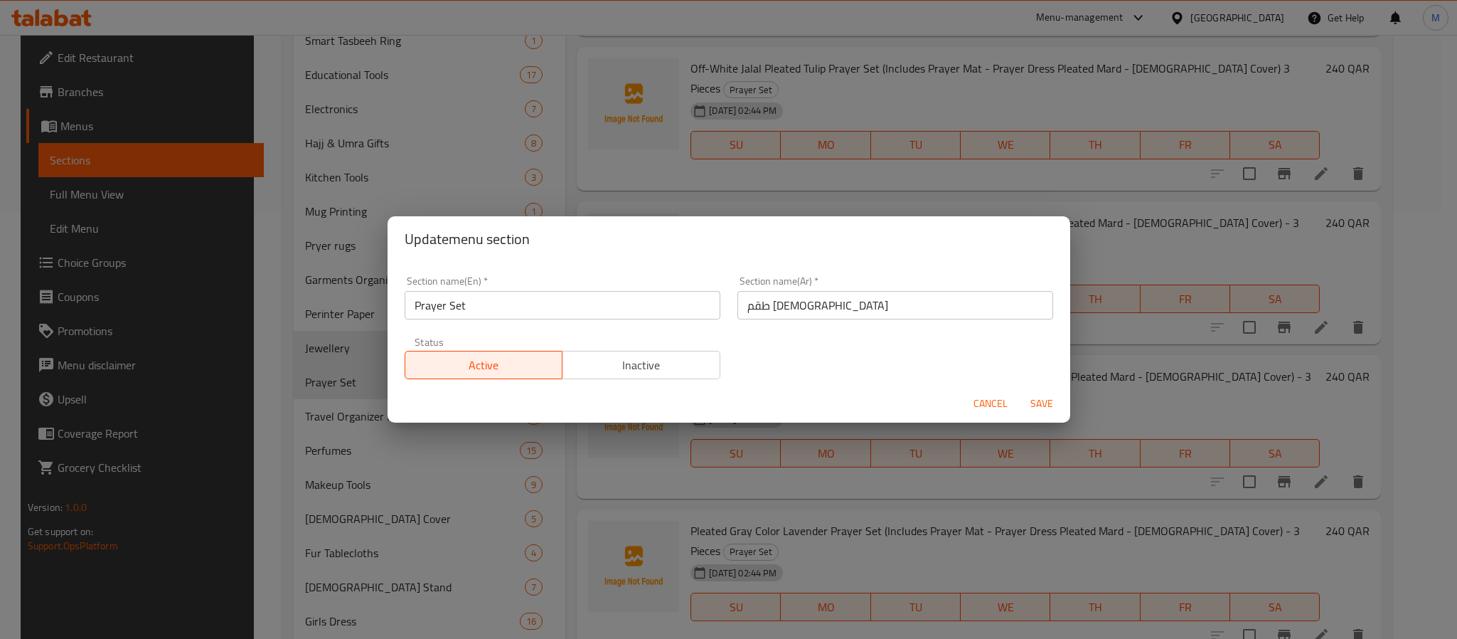
click at [553, 312] on input "Prayer Set" at bounding box center [563, 305] width 316 height 28
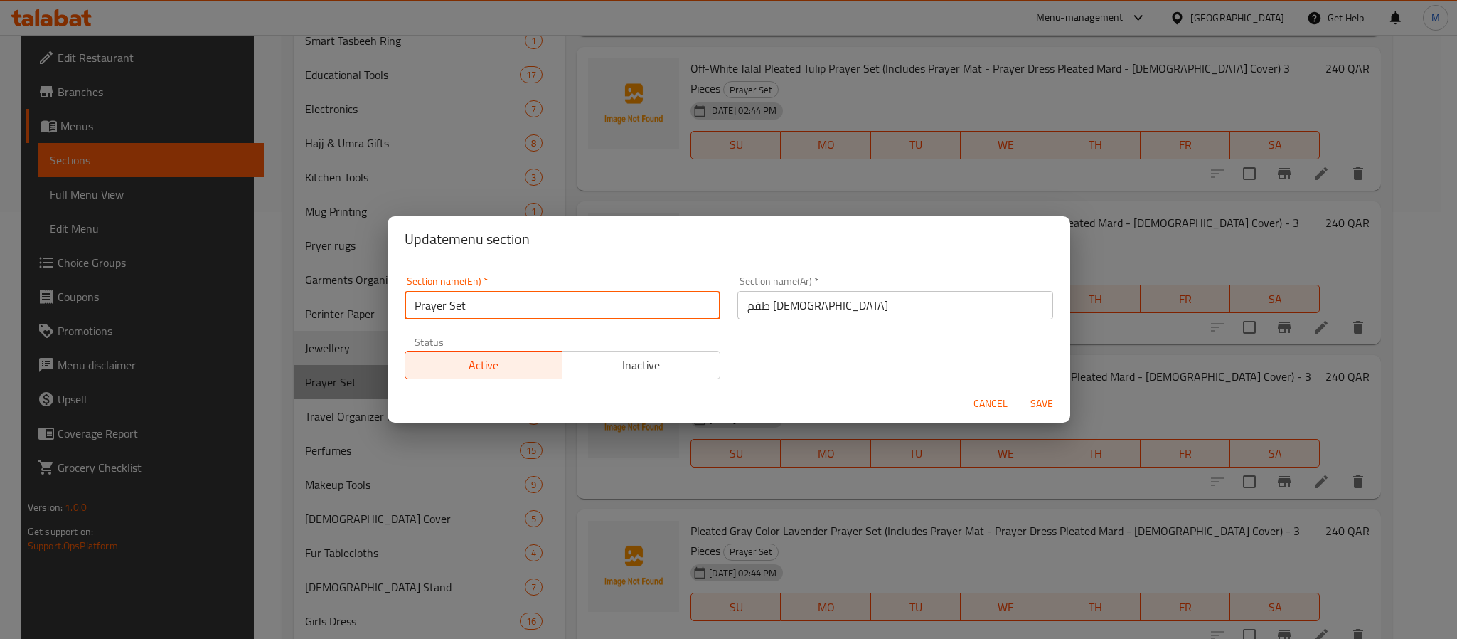
click at [553, 312] on input "Prayer Set" at bounding box center [563, 305] width 316 height 28
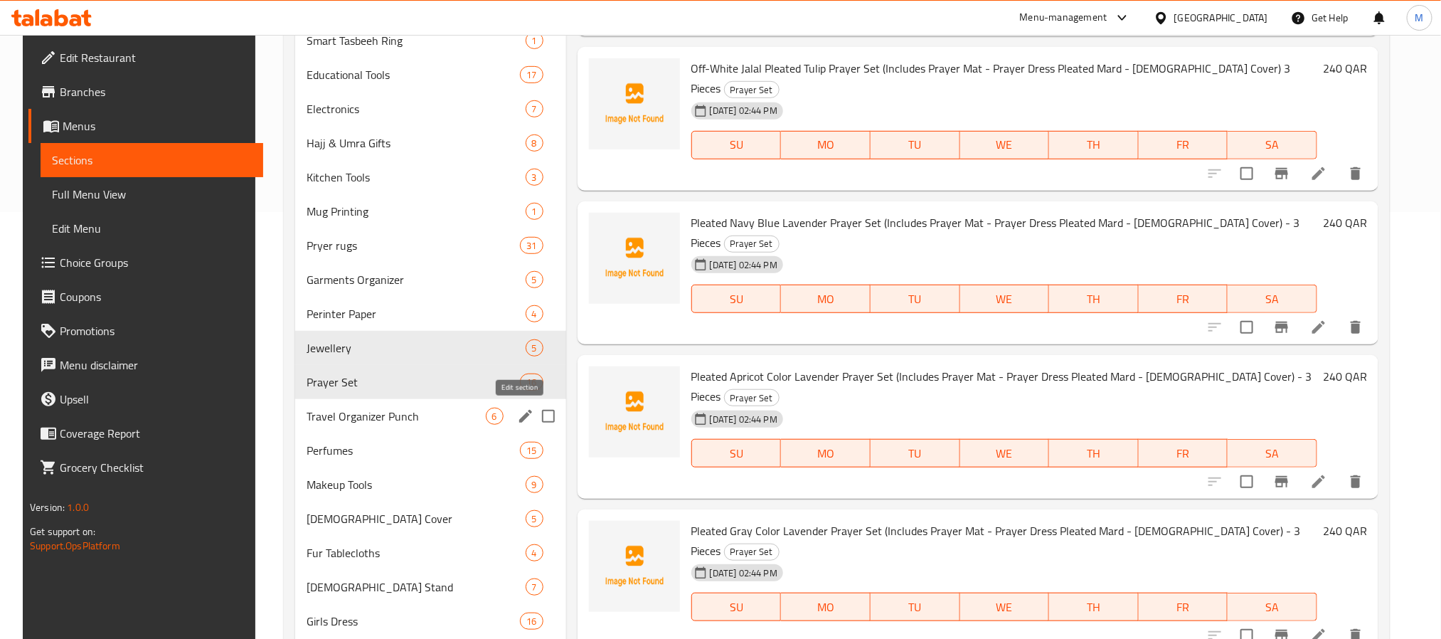
click at [519, 418] on icon "edit" at bounding box center [525, 416] width 13 height 13
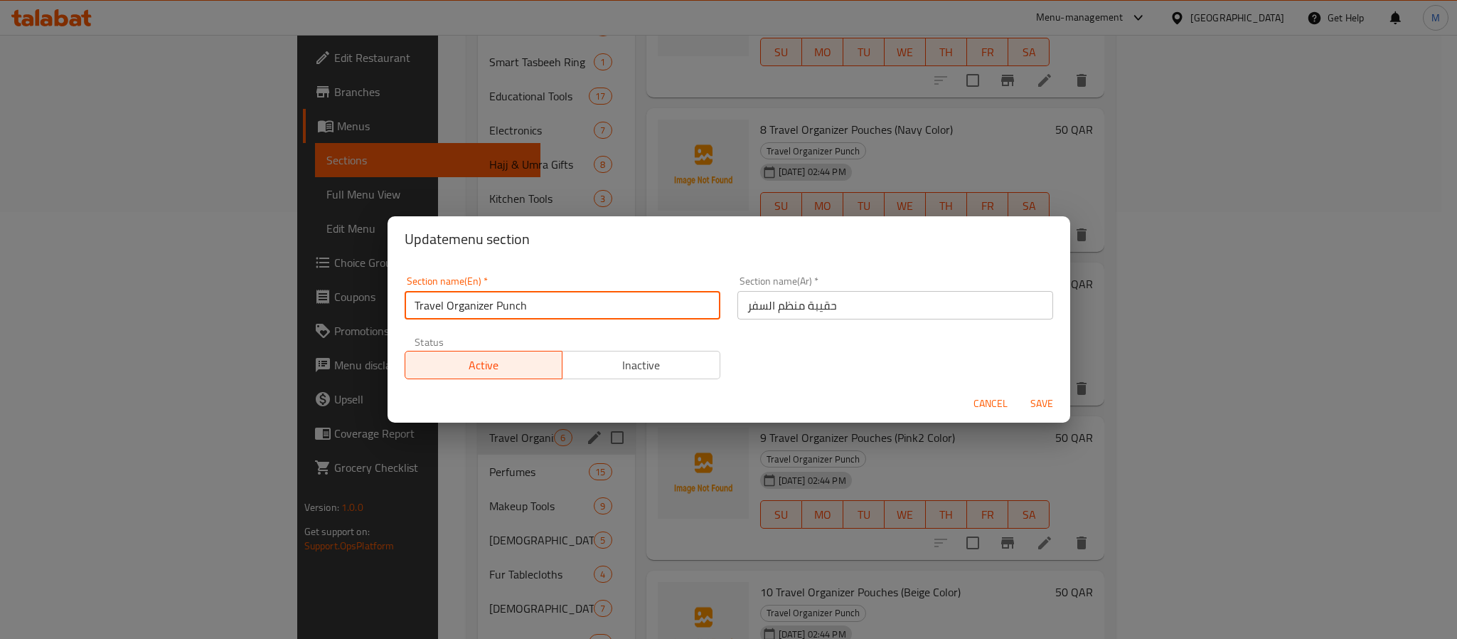
click at [546, 309] on input "Travel Organizer Punch" at bounding box center [563, 305] width 316 height 28
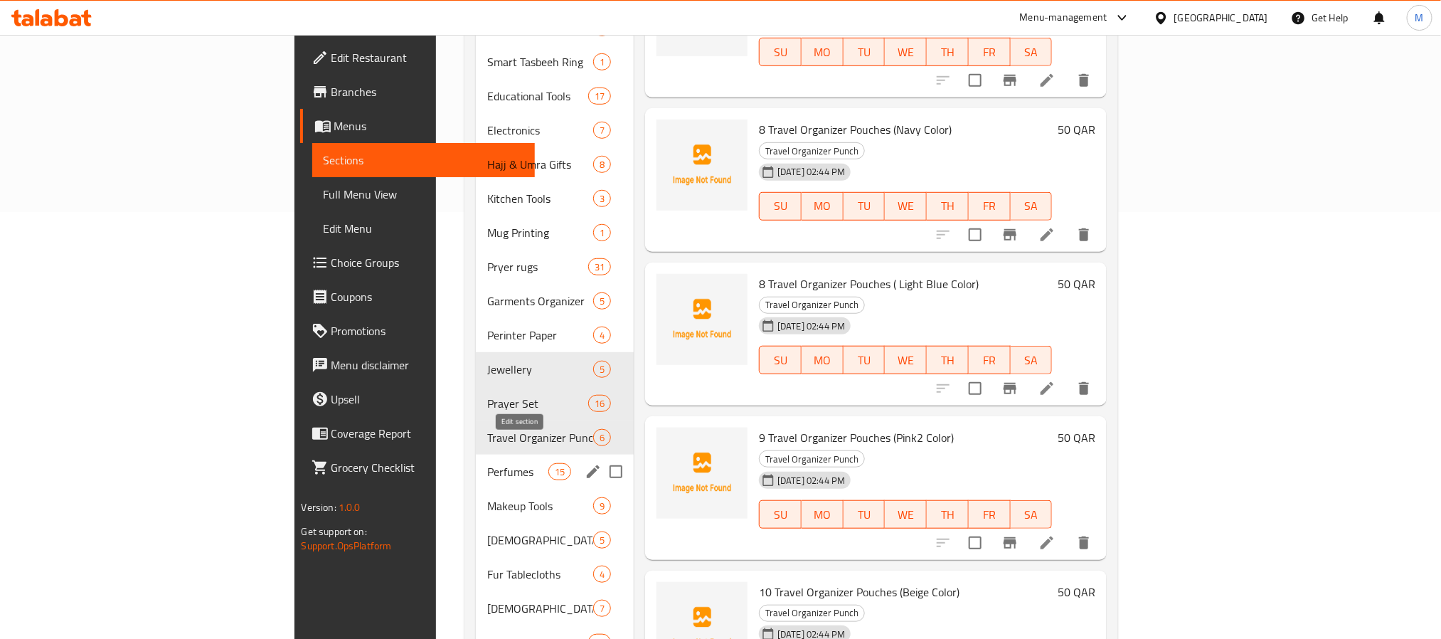
click at [587, 465] on icon "edit" at bounding box center [593, 471] width 13 height 13
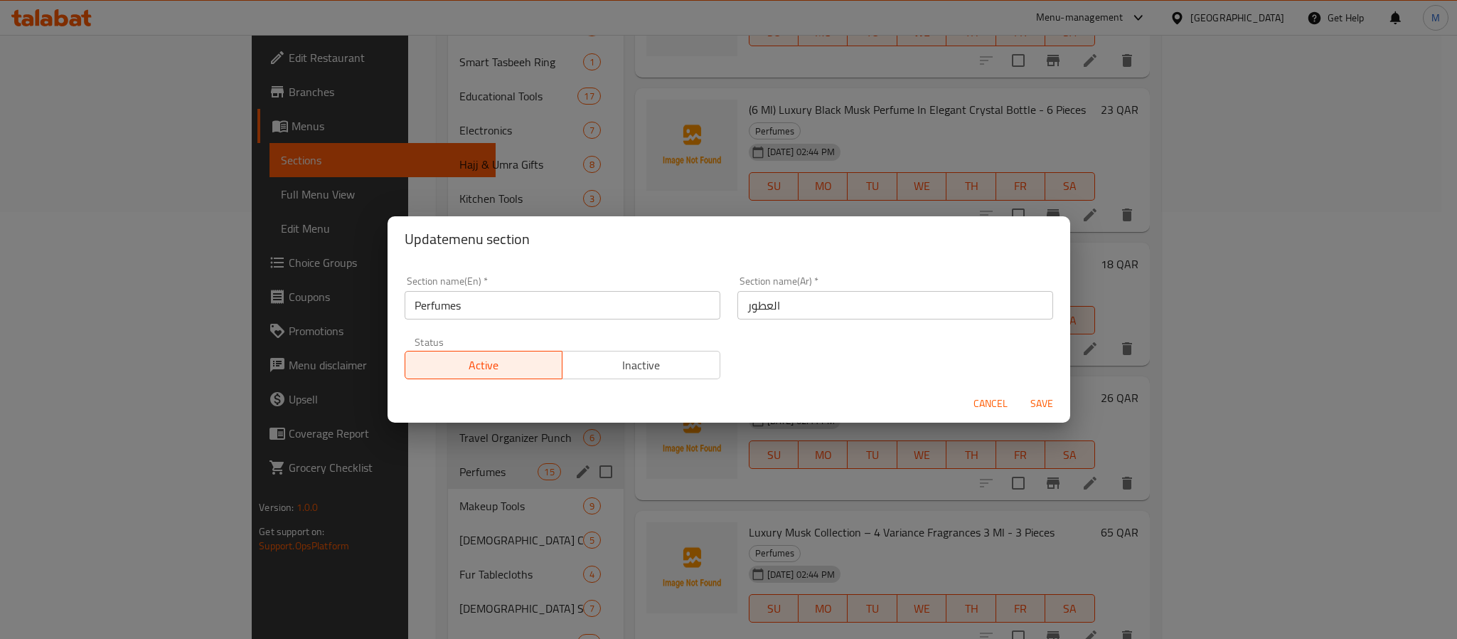
click at [515, 304] on input "Perfumes" at bounding box center [563, 305] width 316 height 28
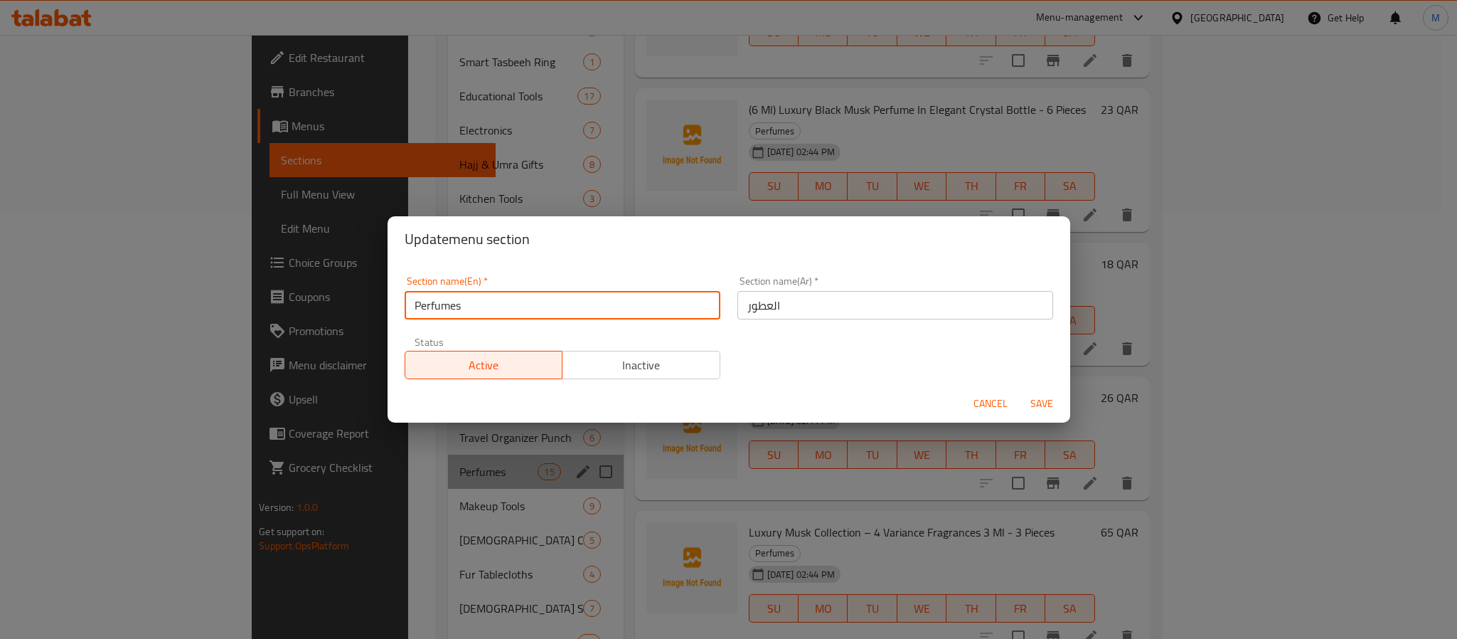
click at [515, 304] on input "Perfumes" at bounding box center [563, 305] width 316 height 28
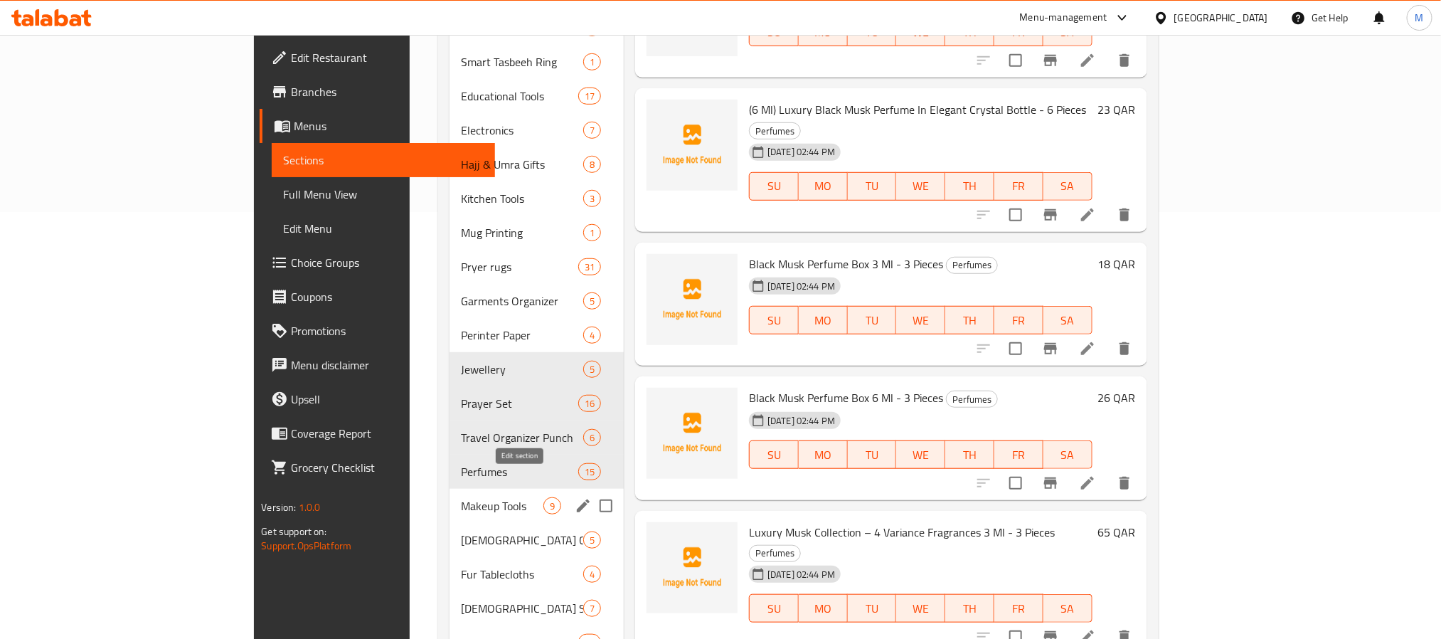
click at [577, 499] on icon "edit" at bounding box center [583, 505] width 13 height 13
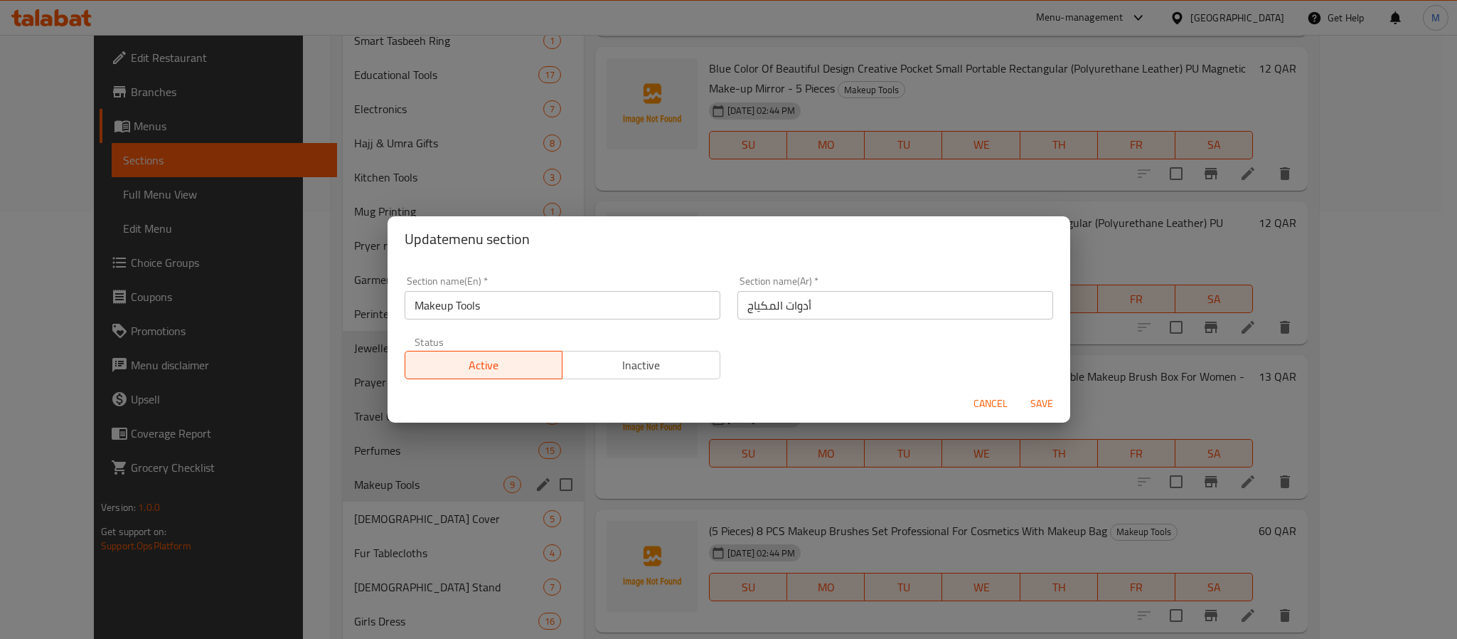
click at [521, 306] on input "Makeup Tools" at bounding box center [563, 305] width 316 height 28
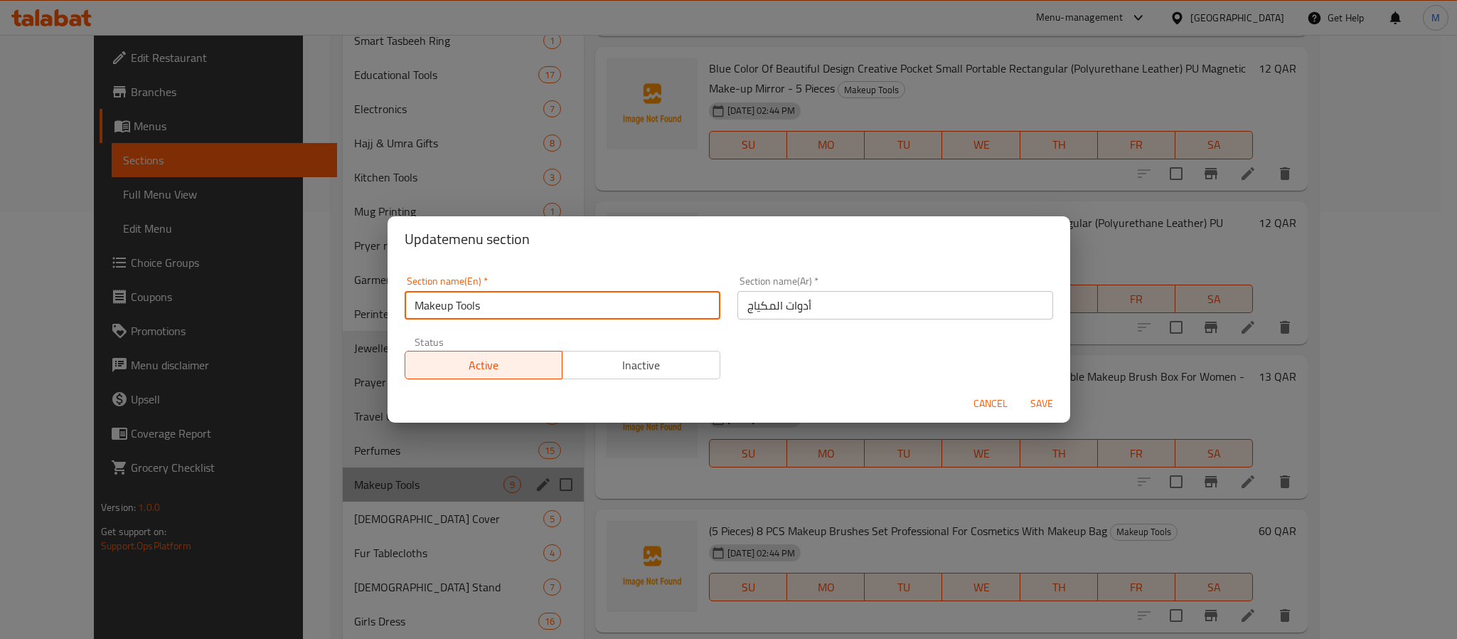
click at [521, 306] on input "Makeup Tools" at bounding box center [563, 305] width 316 height 28
